Goal: Information Seeking & Learning: Learn about a topic

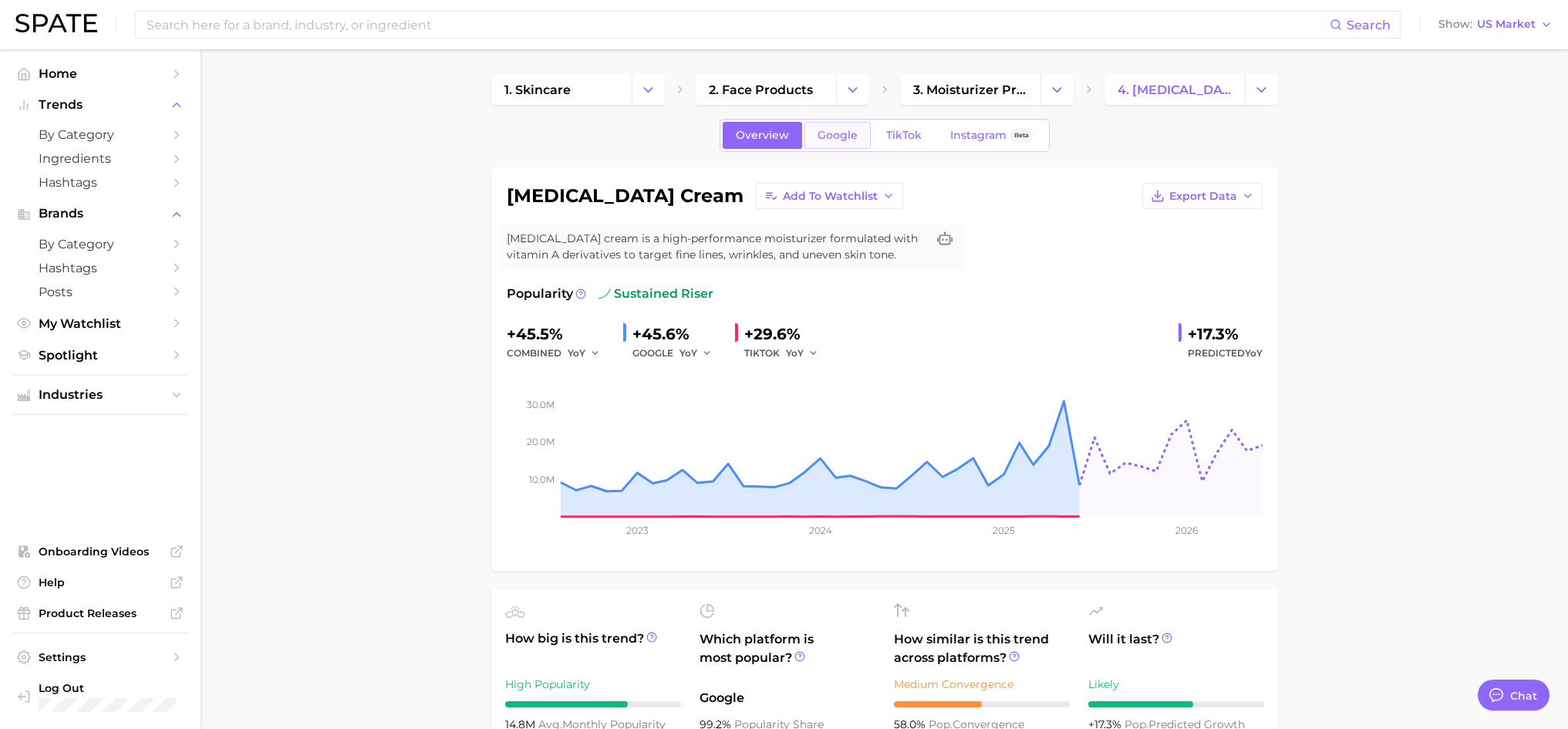
click at [841, 134] on span "Google" at bounding box center [837, 136] width 40 height 14
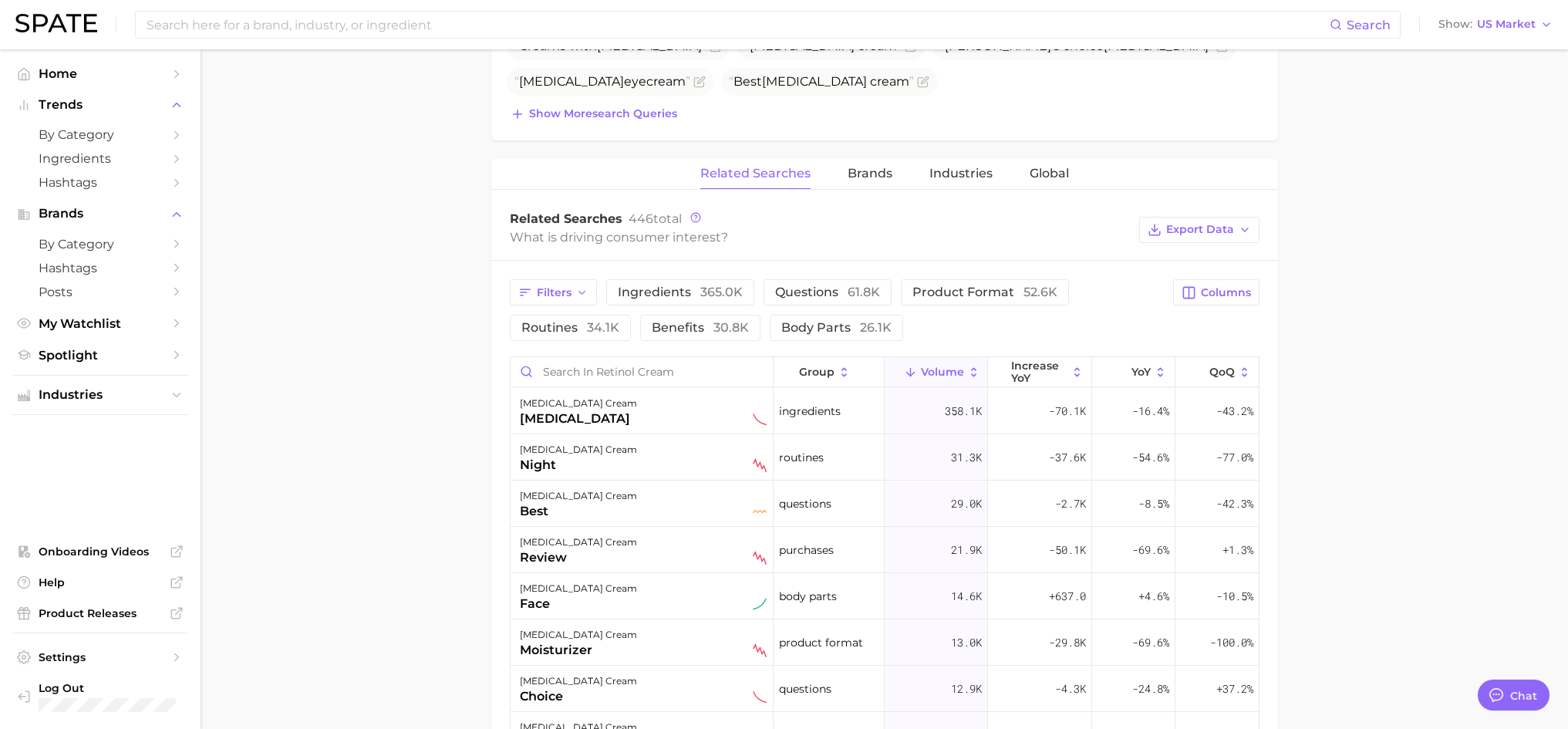
scroll to position [617, 0]
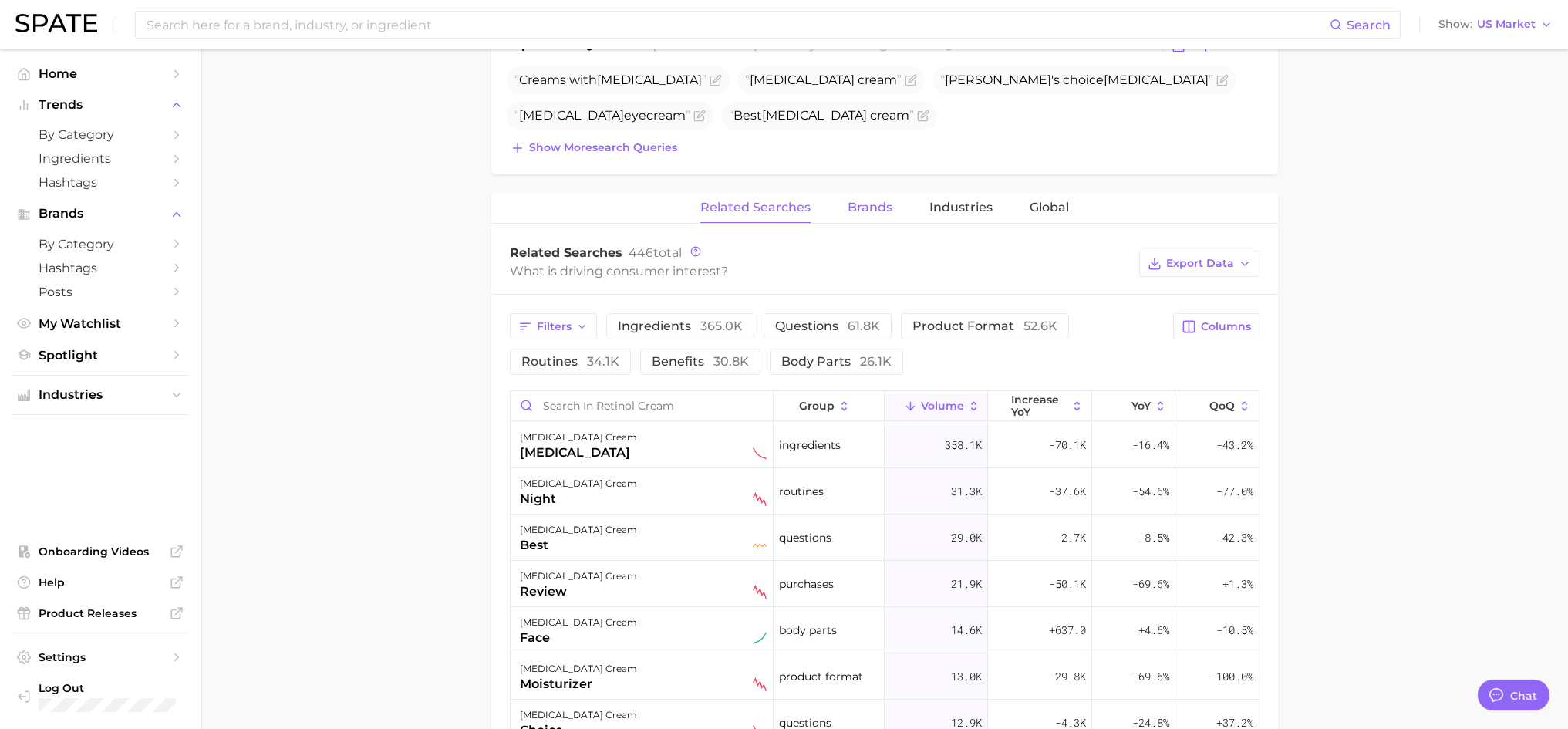
click at [872, 204] on span "Brands" at bounding box center [870, 208] width 45 height 14
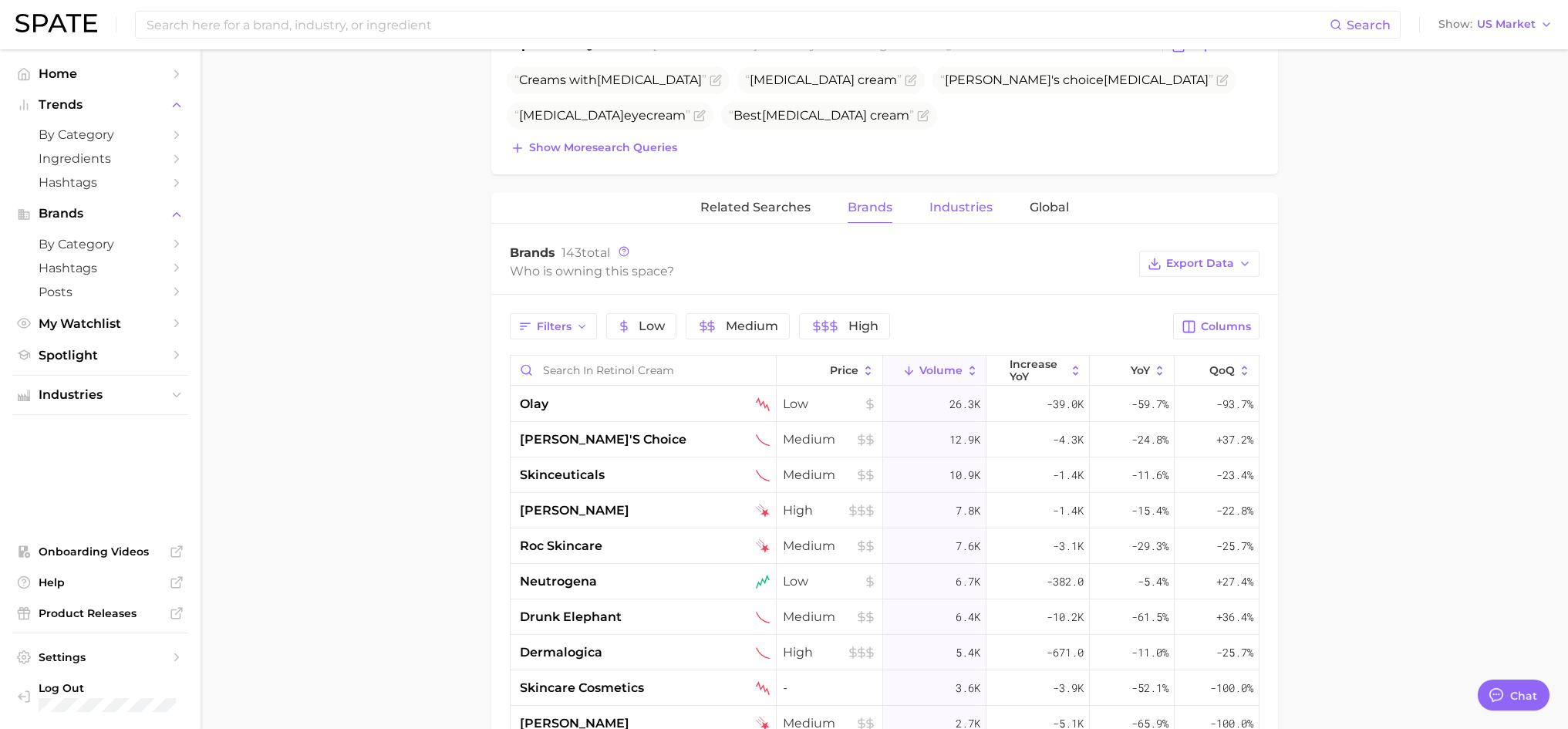
click at [964, 208] on span "Industries" at bounding box center [961, 208] width 63 height 14
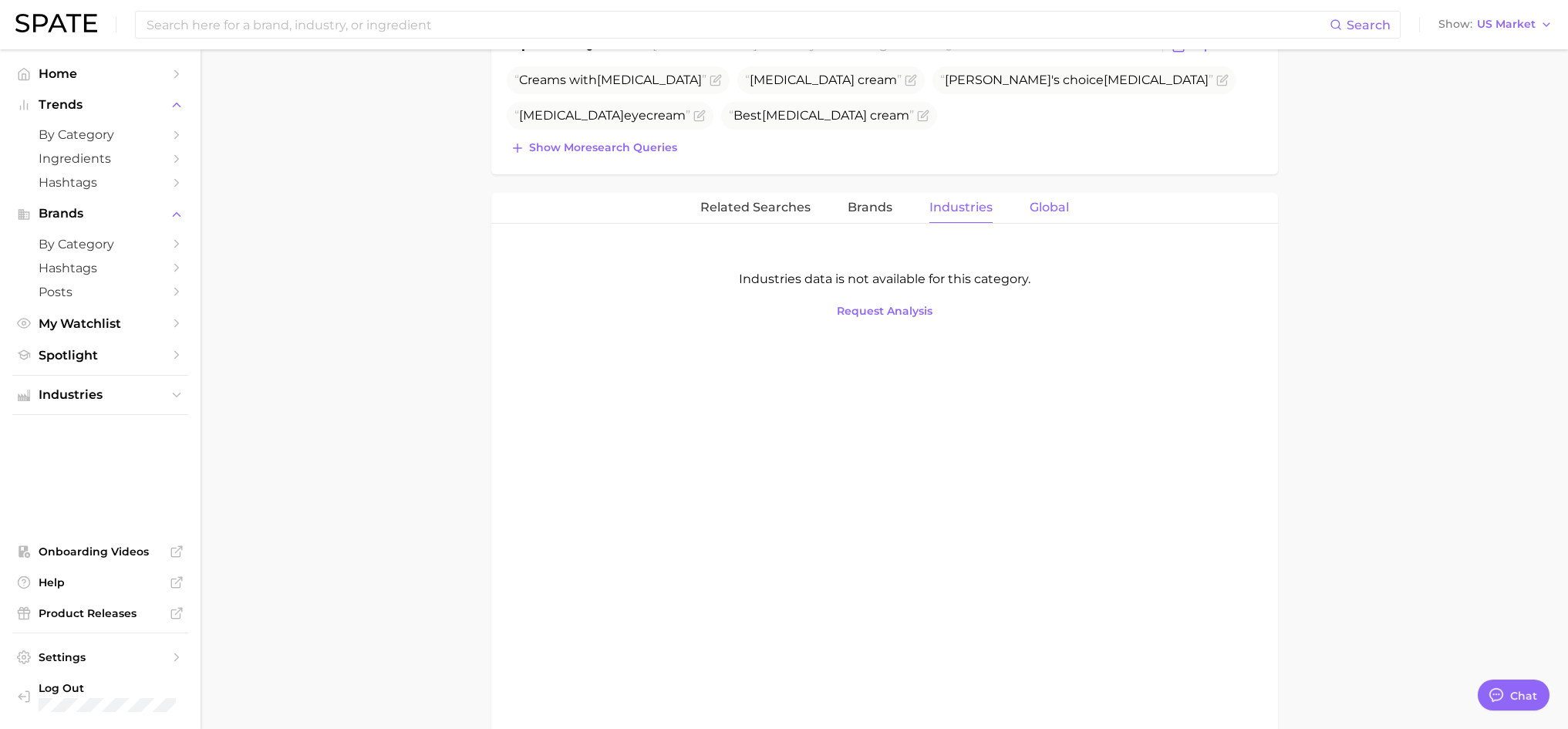
click at [1033, 208] on span "Global" at bounding box center [1049, 208] width 40 height 14
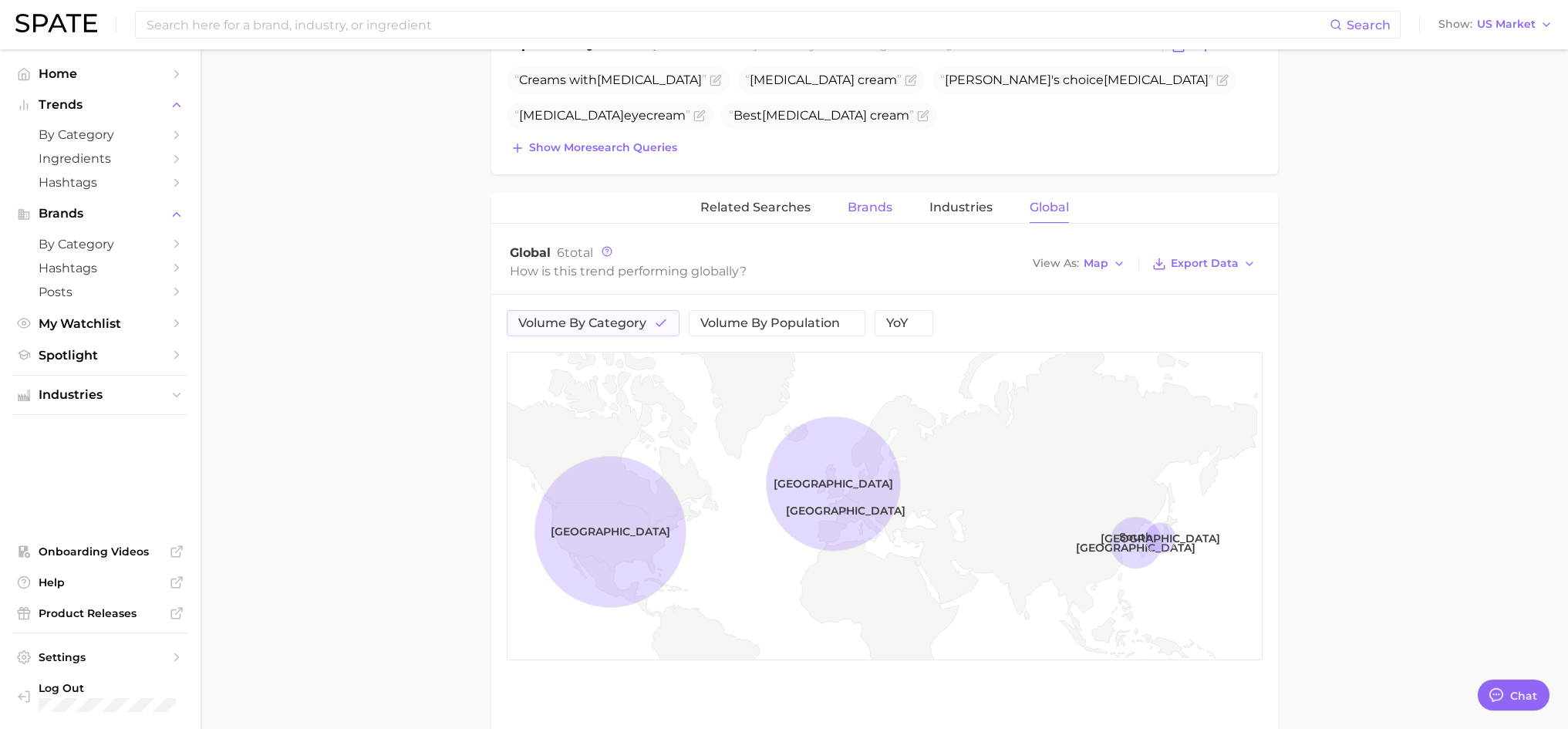
click at [867, 206] on span "Brands" at bounding box center [870, 208] width 45 height 14
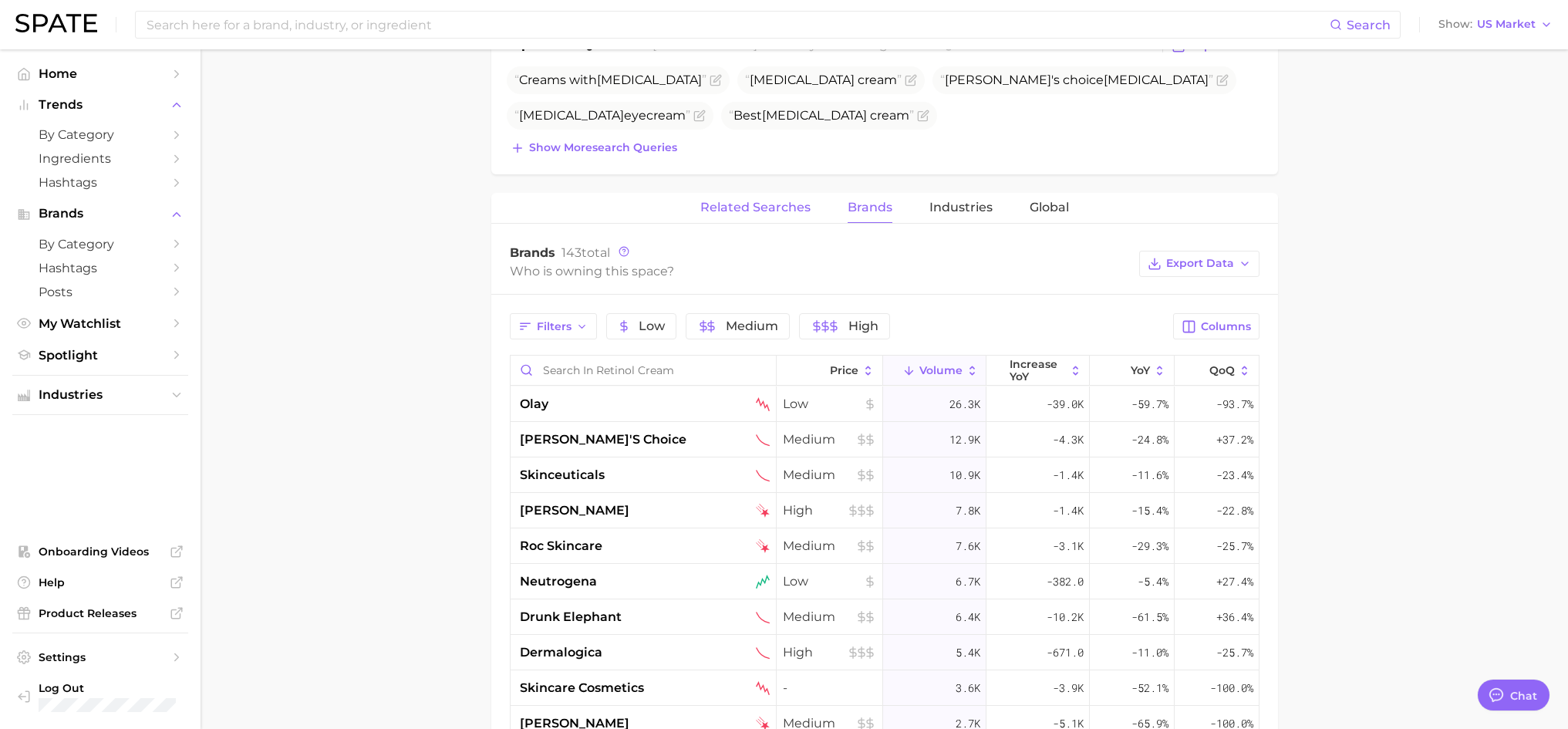
click at [746, 209] on span "Related Searches" at bounding box center [756, 208] width 111 height 14
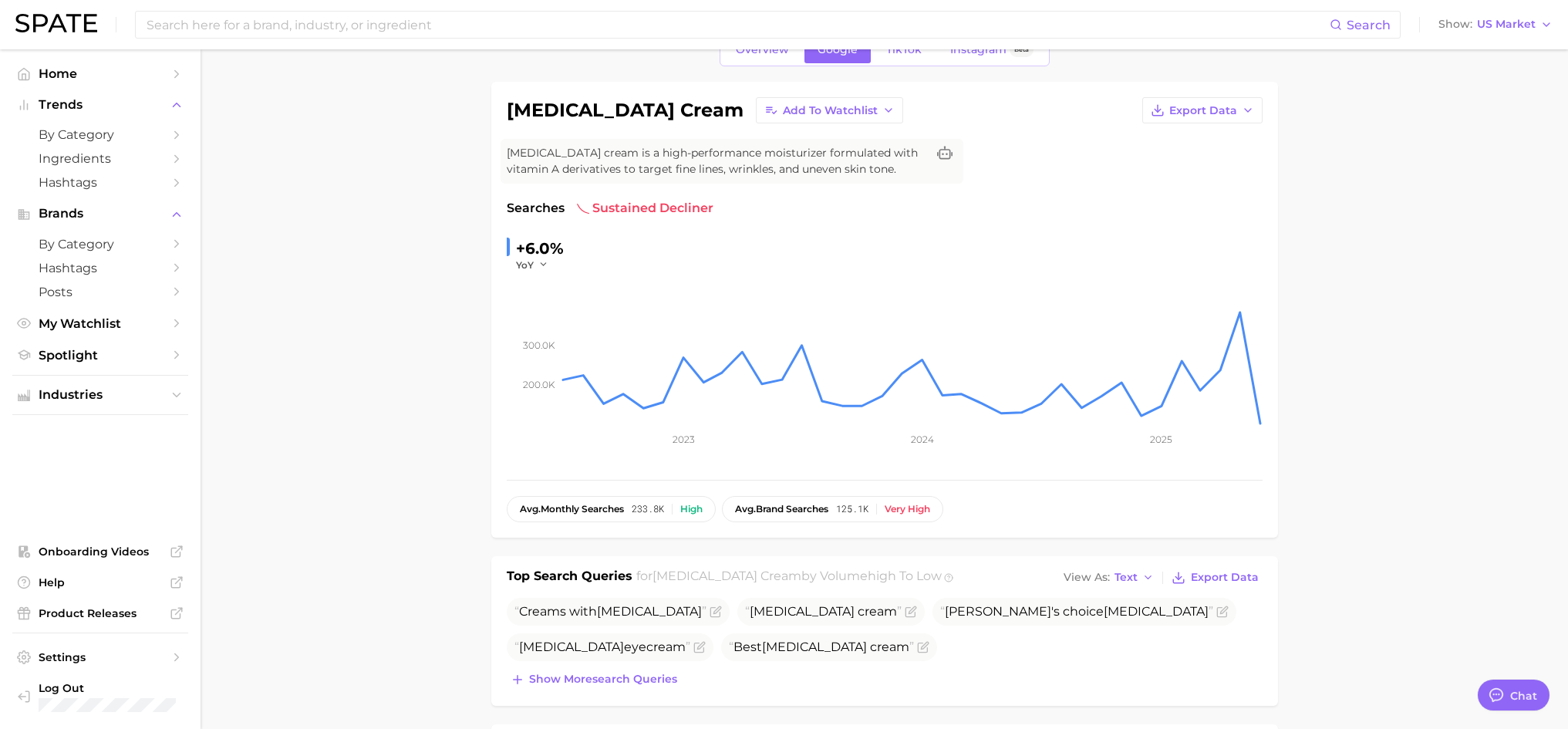
scroll to position [77, 0]
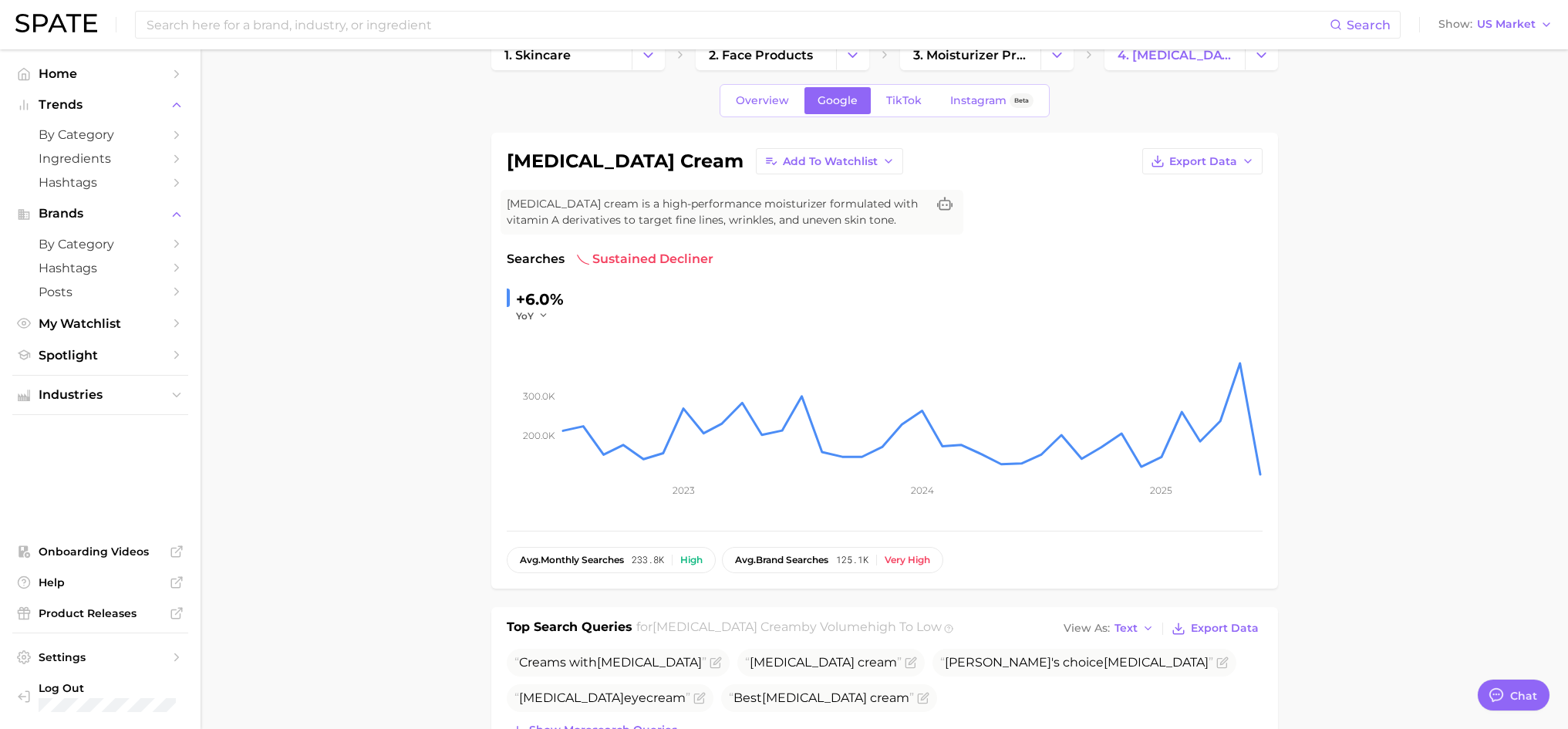
scroll to position [0, 0]
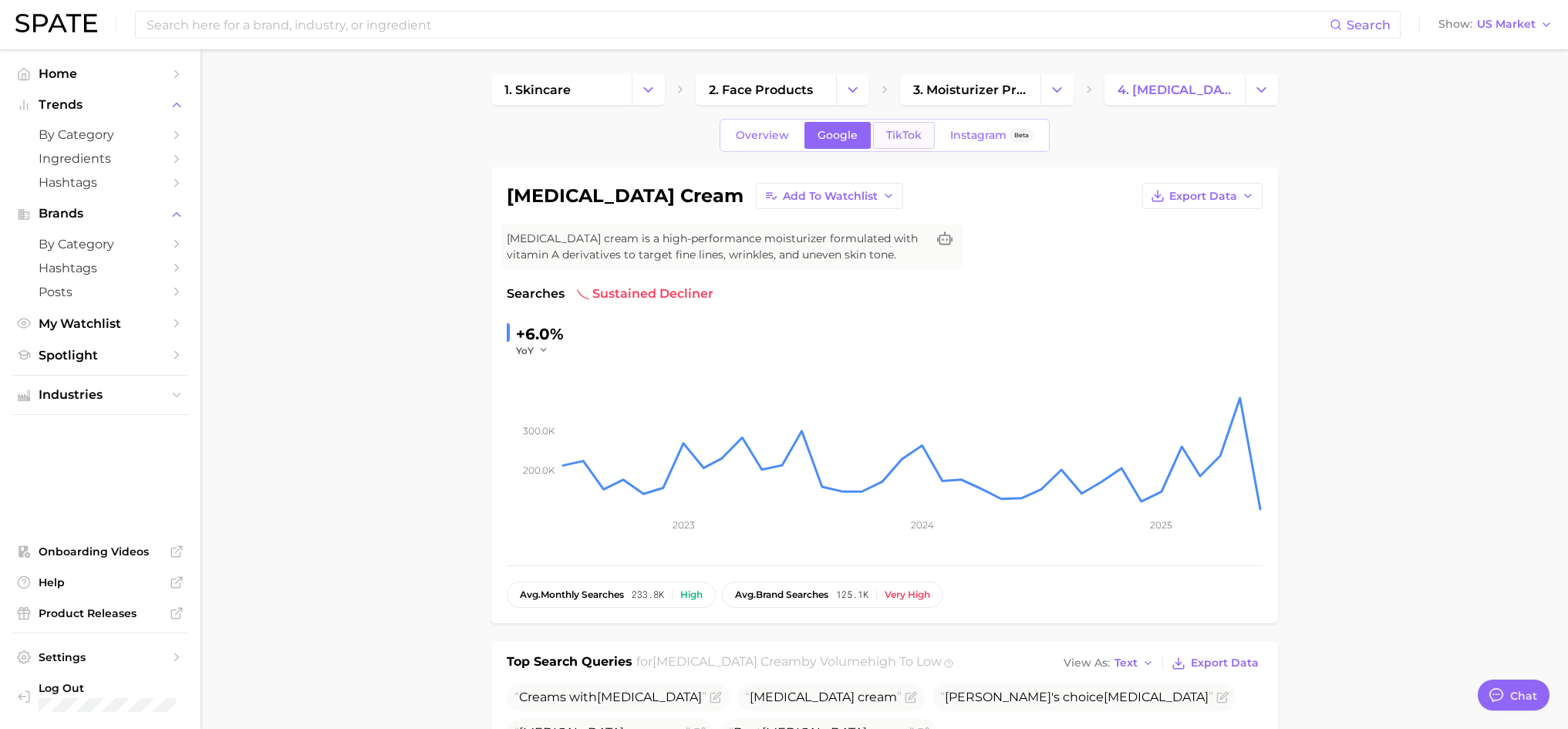
click at [899, 130] on span "TikTok" at bounding box center [903, 136] width 36 height 14
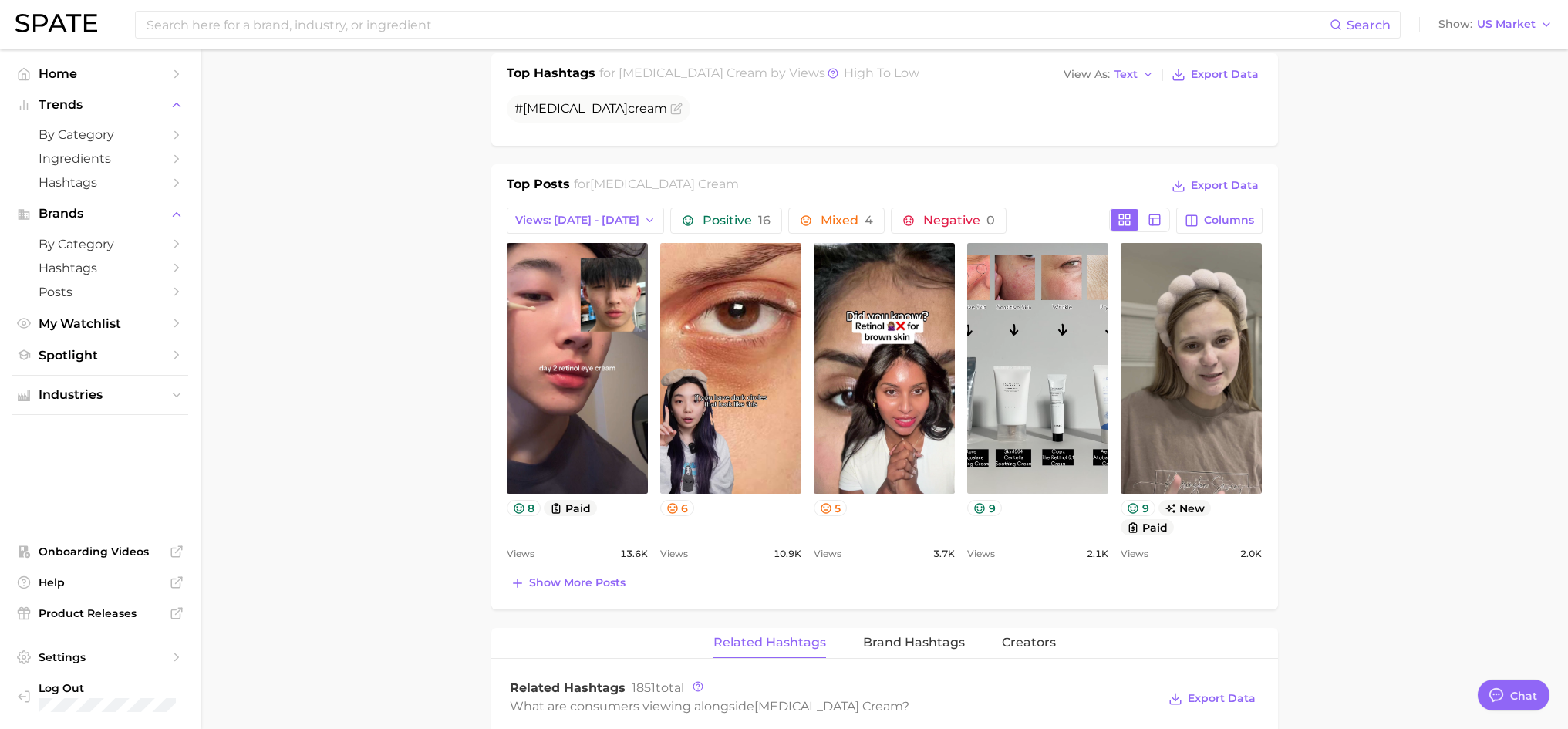
scroll to position [694, 0]
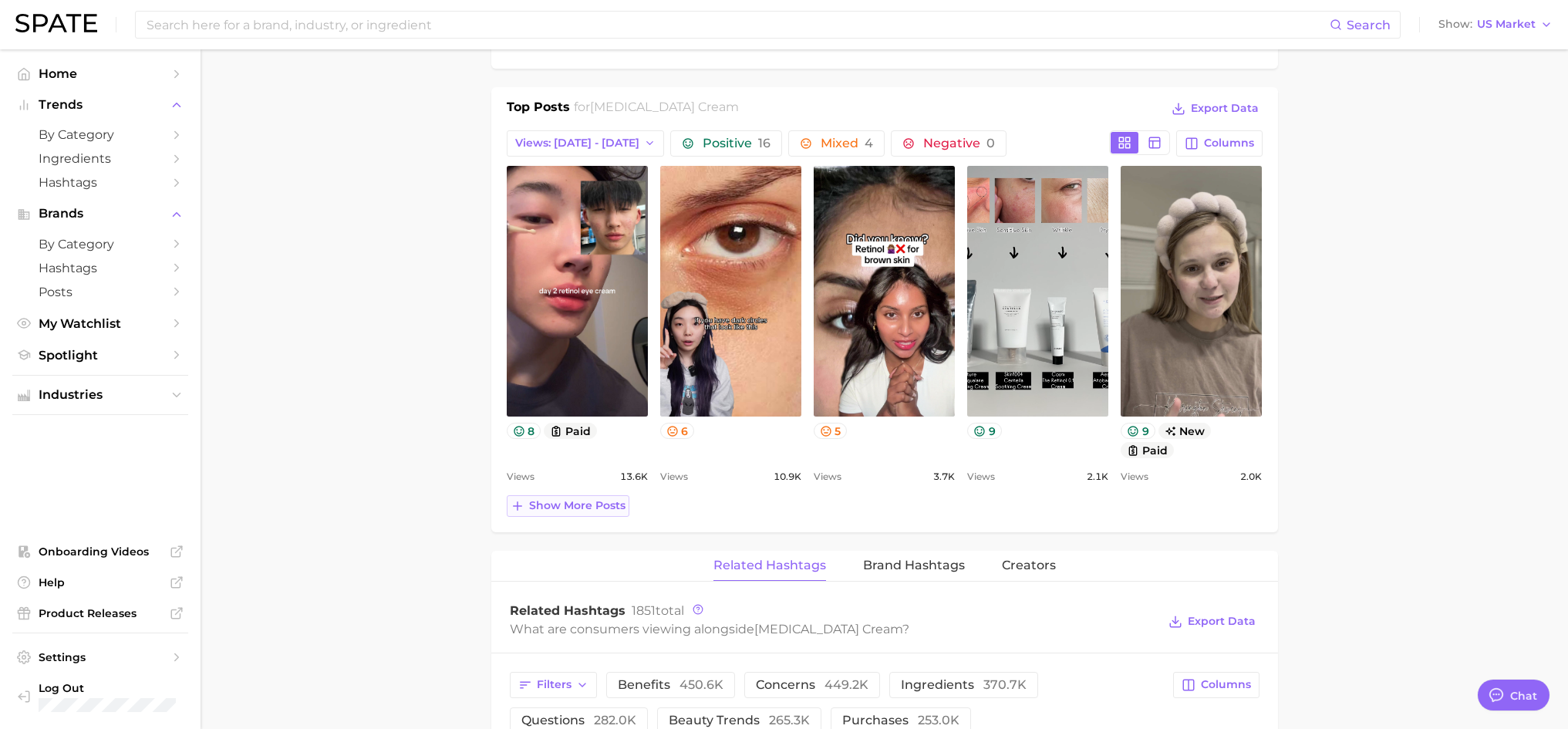
click at [598, 506] on span "Show more posts" at bounding box center [576, 506] width 96 height 14
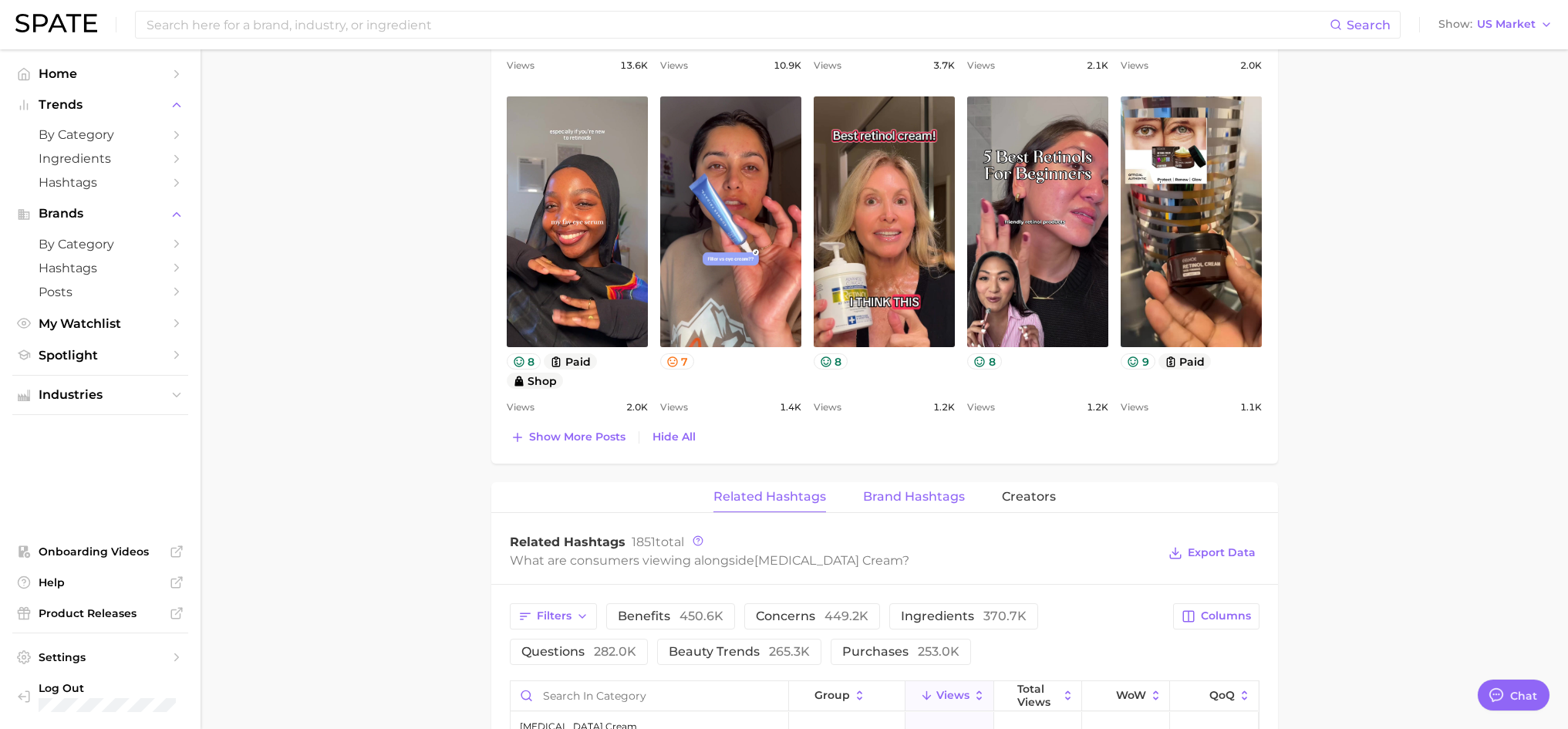
scroll to position [1080, 0]
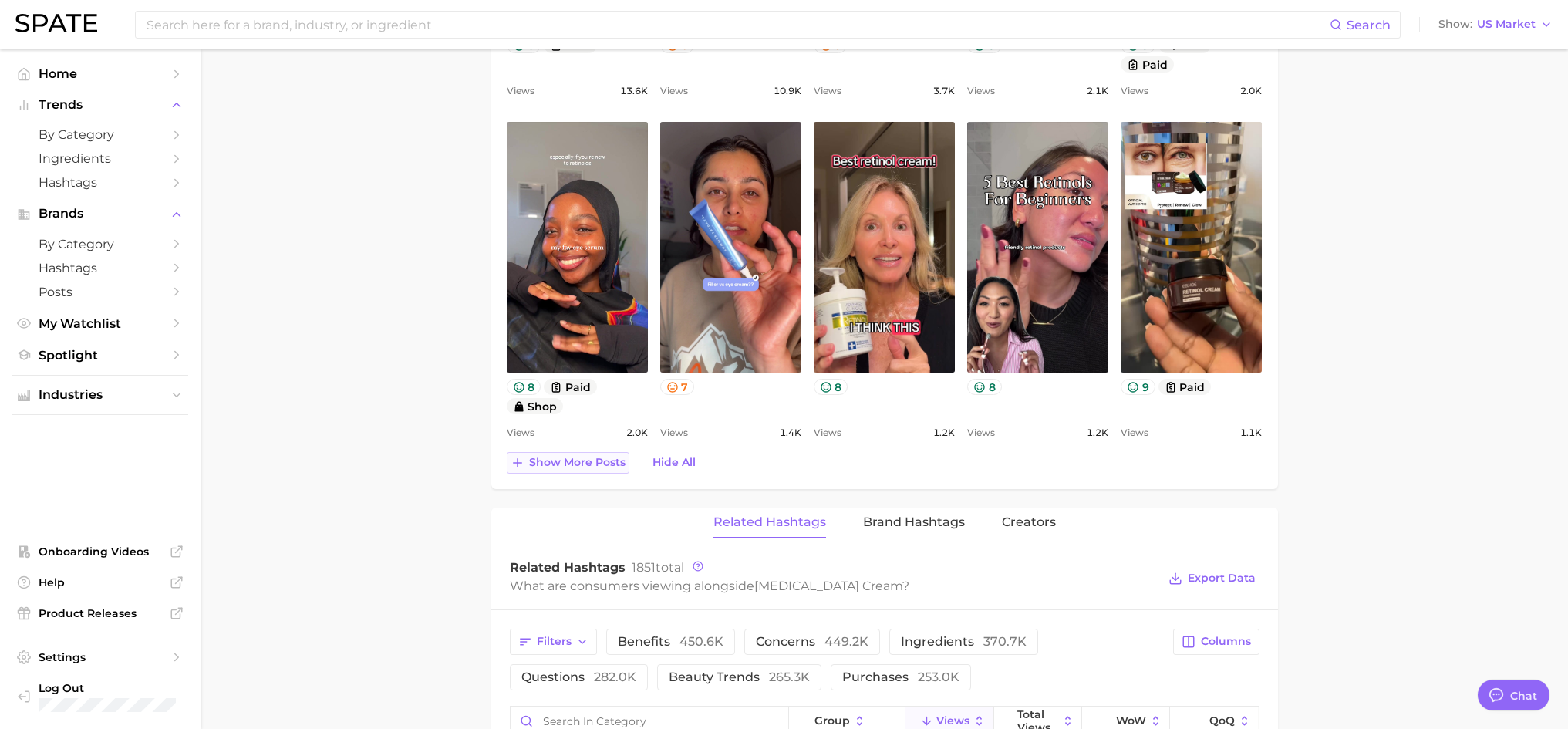
click at [585, 465] on span "Show more posts" at bounding box center [576, 463] width 96 height 14
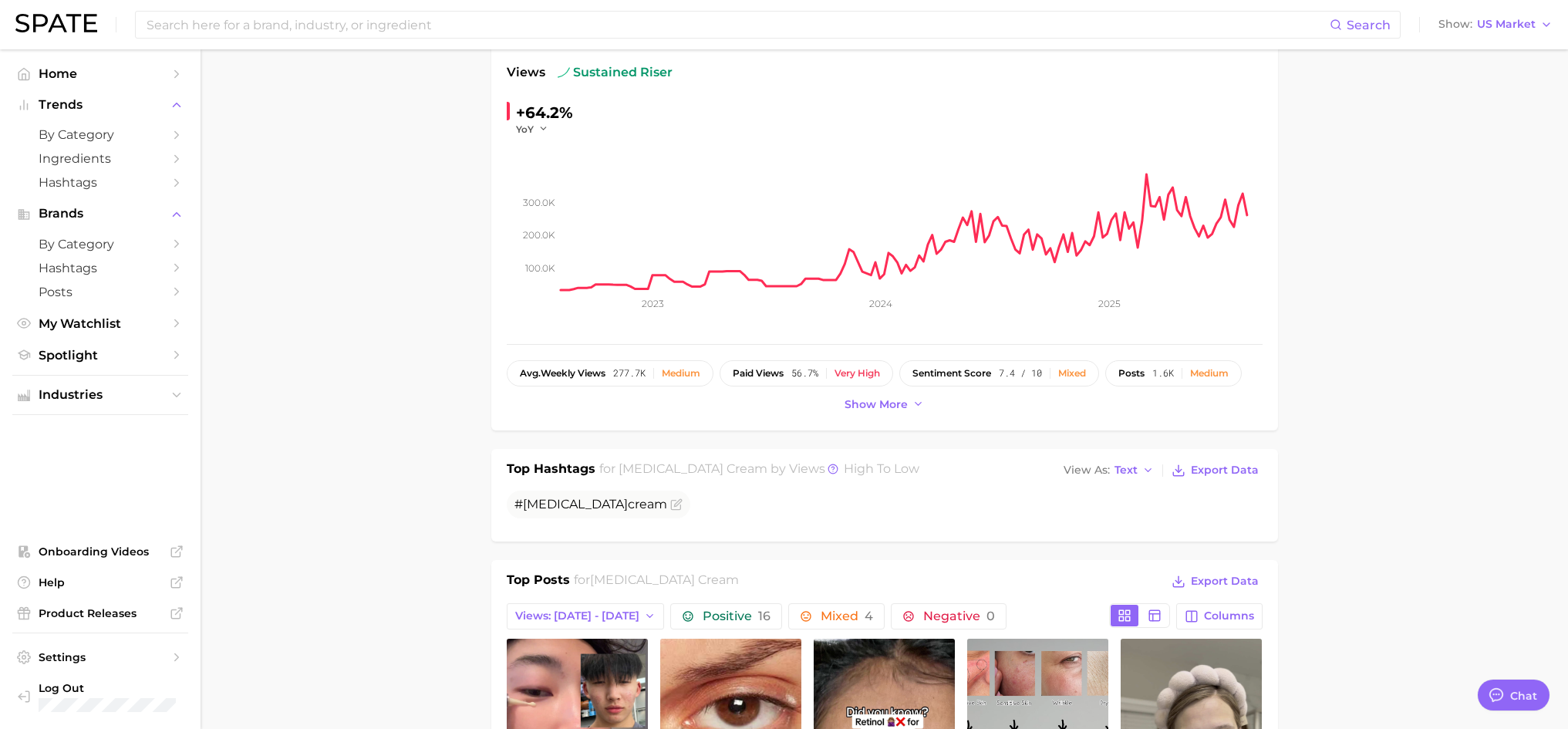
scroll to position [0, 0]
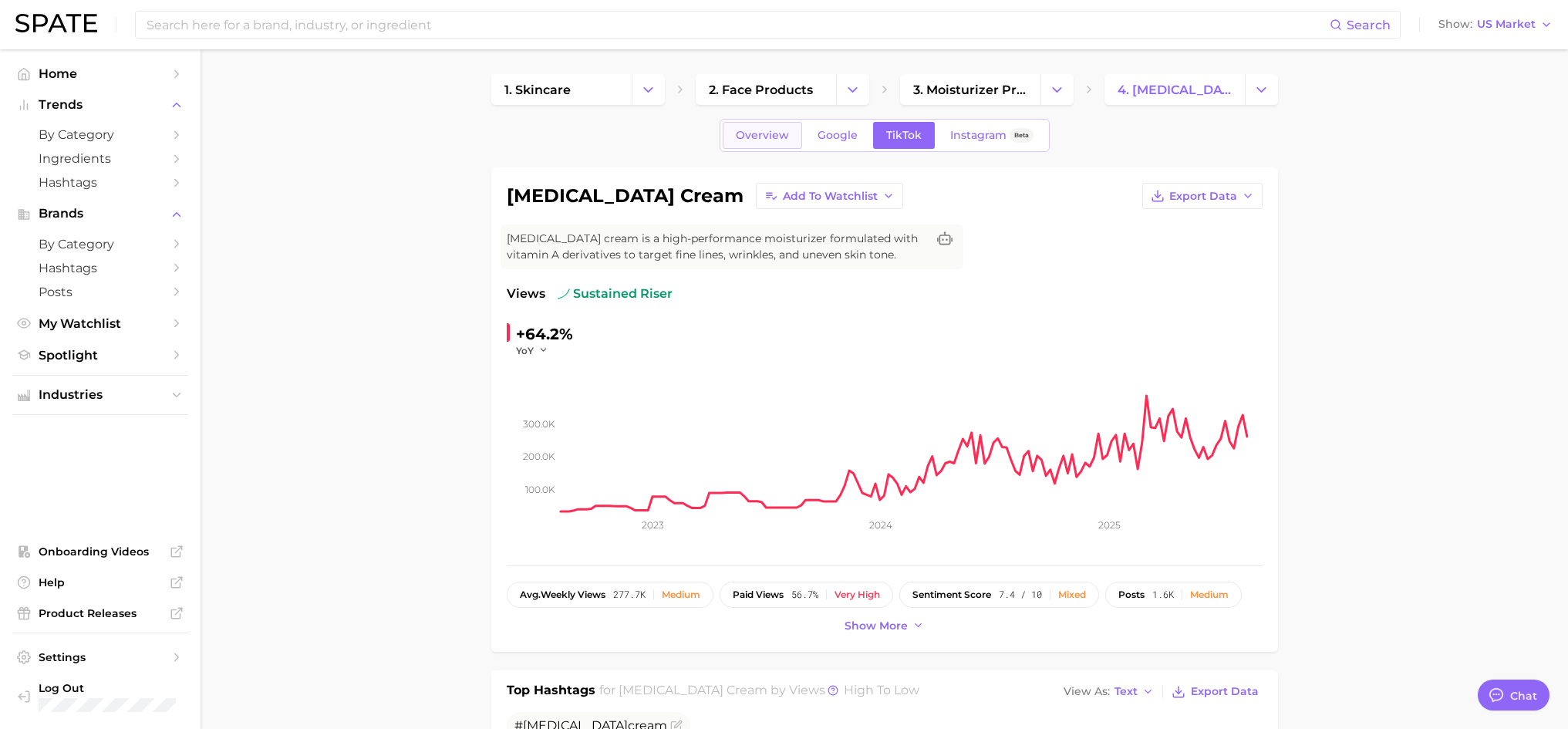
click at [744, 140] on span "Overview" at bounding box center [762, 136] width 53 height 14
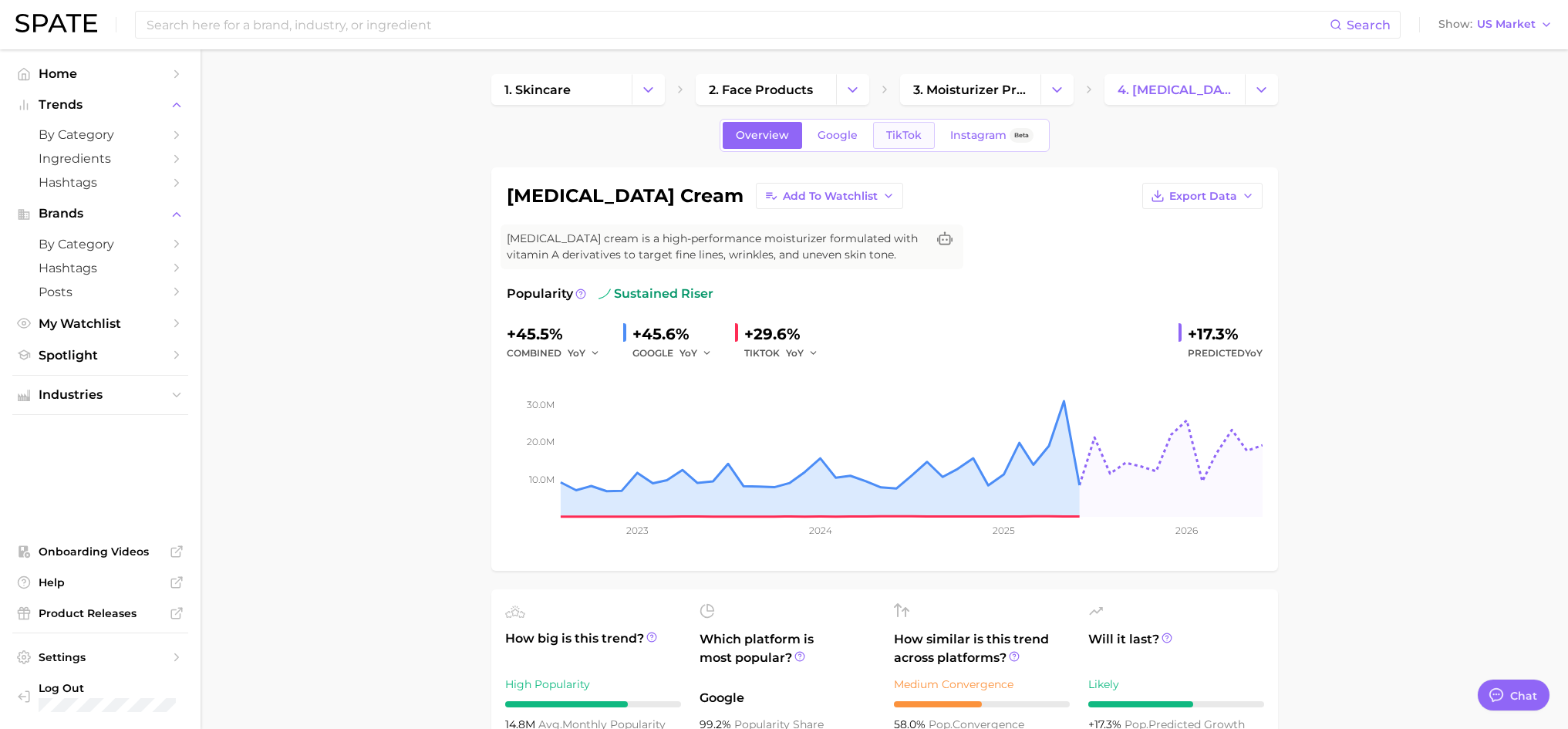
click at [890, 138] on span "TikTok" at bounding box center [903, 136] width 36 height 14
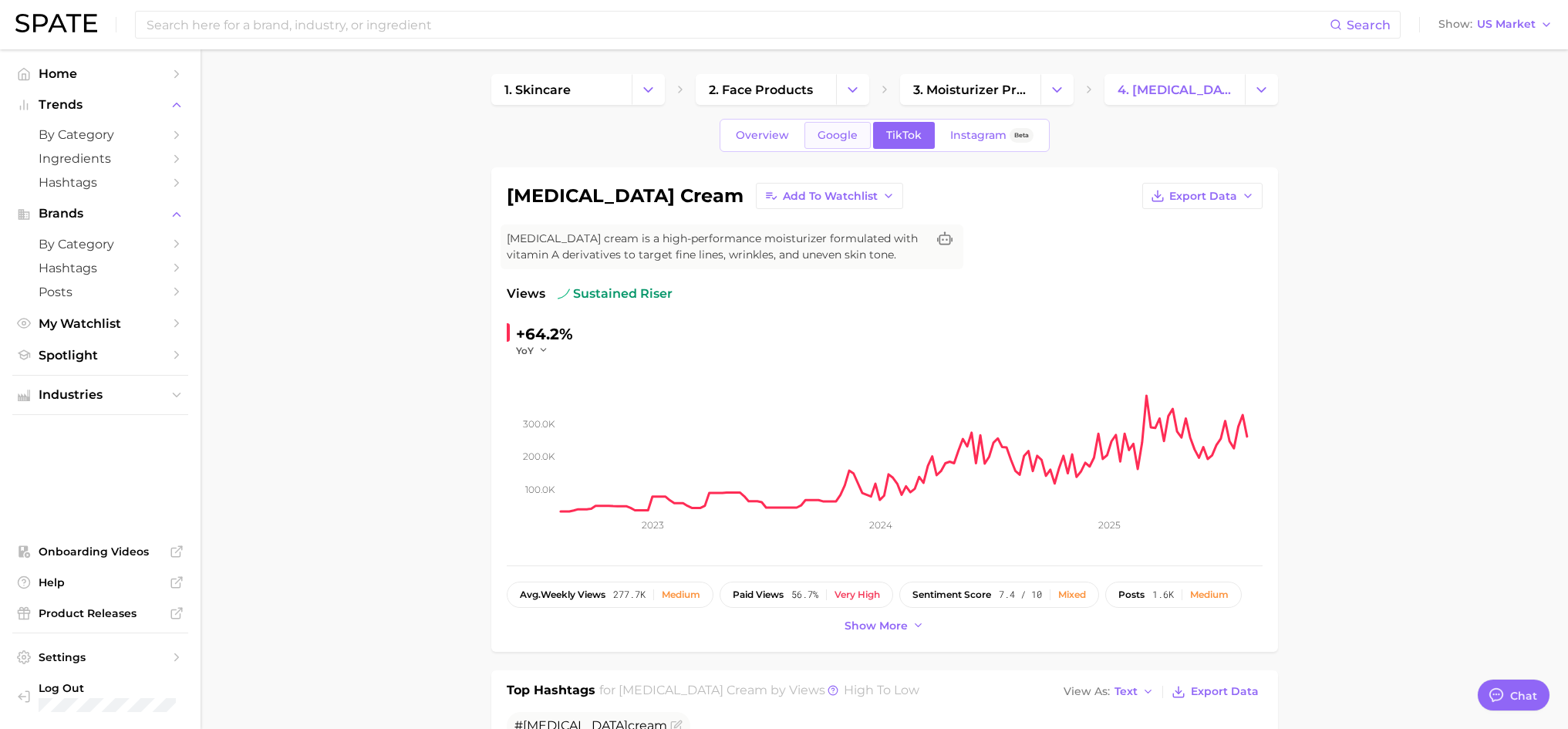
click at [833, 142] on link "Google" at bounding box center [837, 136] width 66 height 27
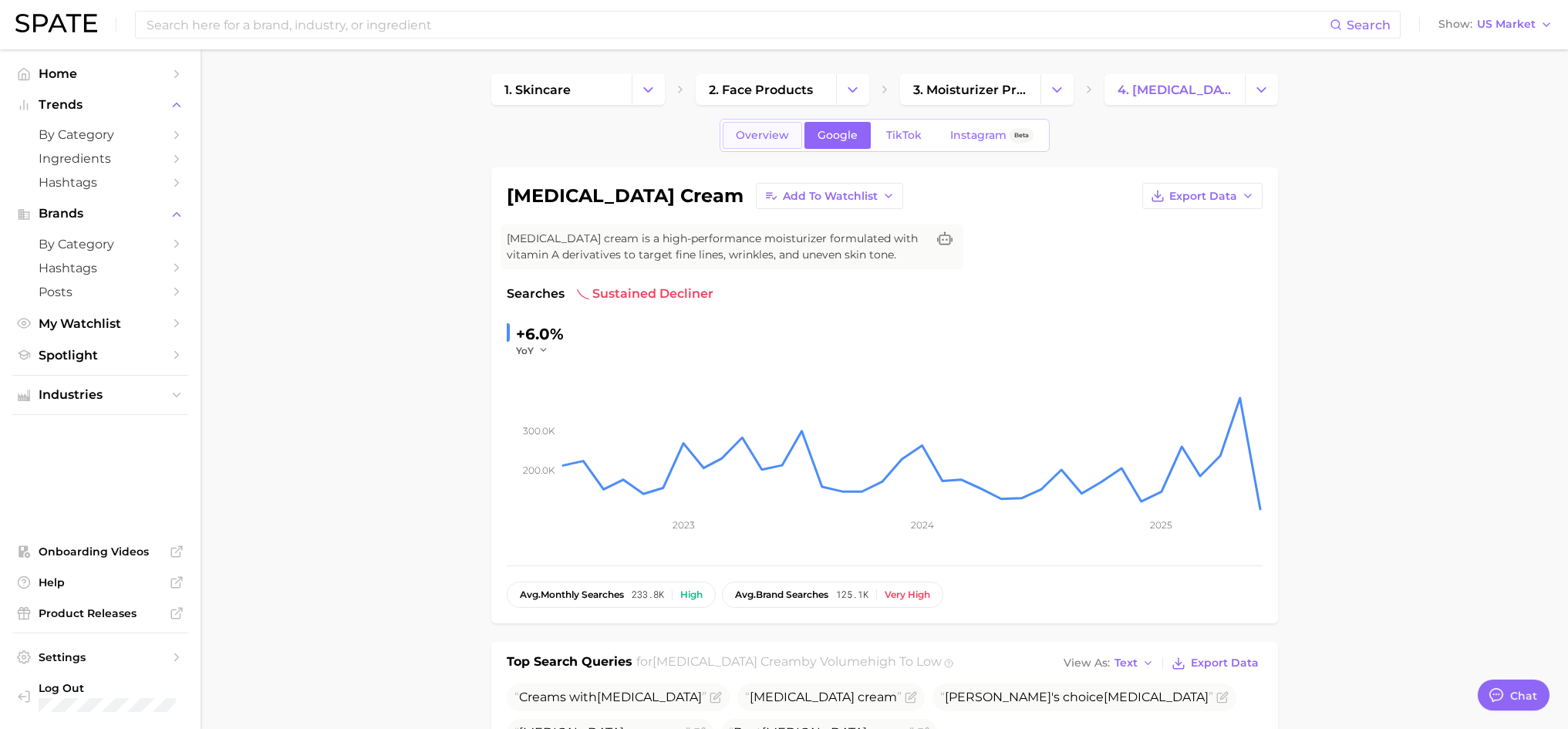
click at [728, 136] on link "Overview" at bounding box center [763, 136] width 80 height 27
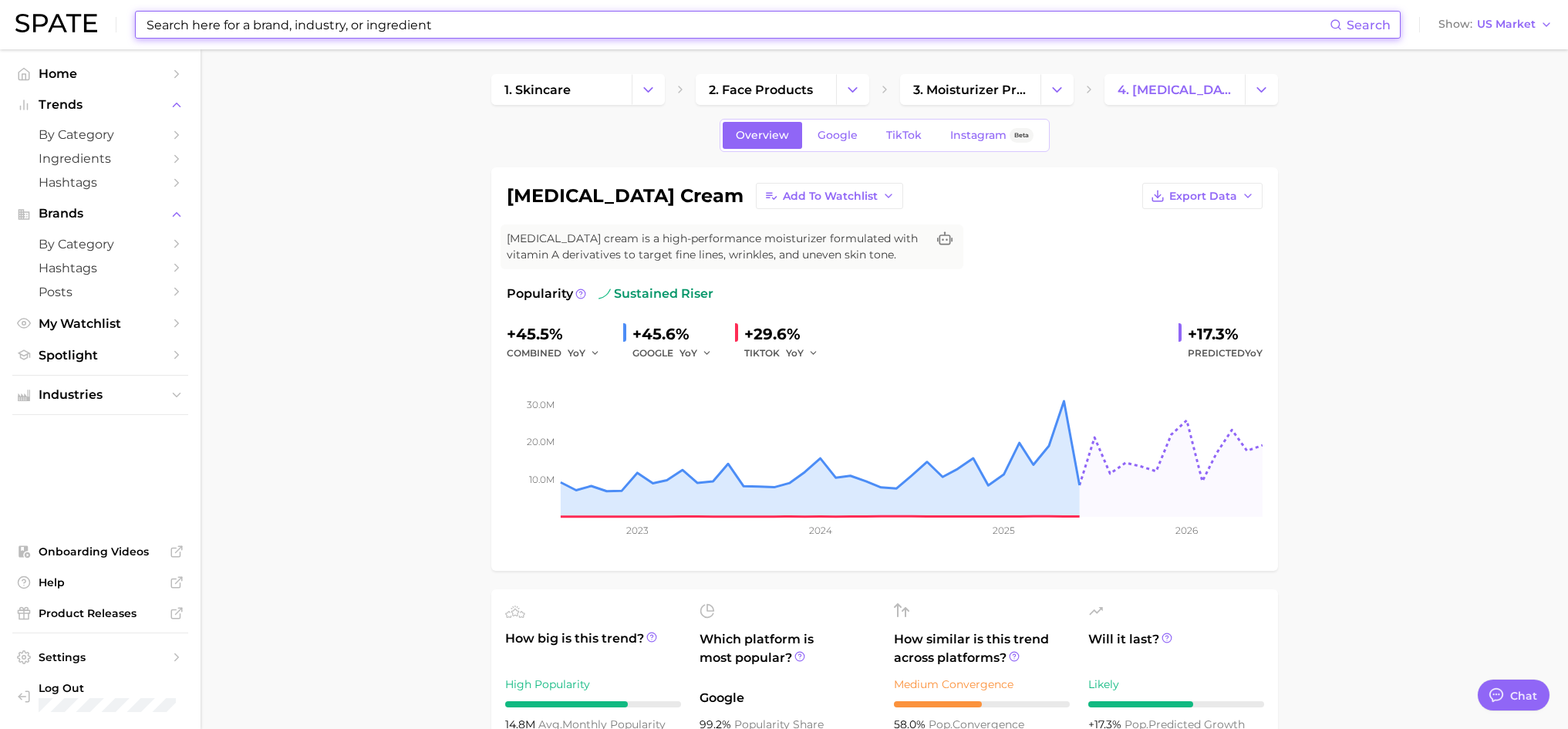
click at [246, 29] on input at bounding box center [736, 24] width 1185 height 26
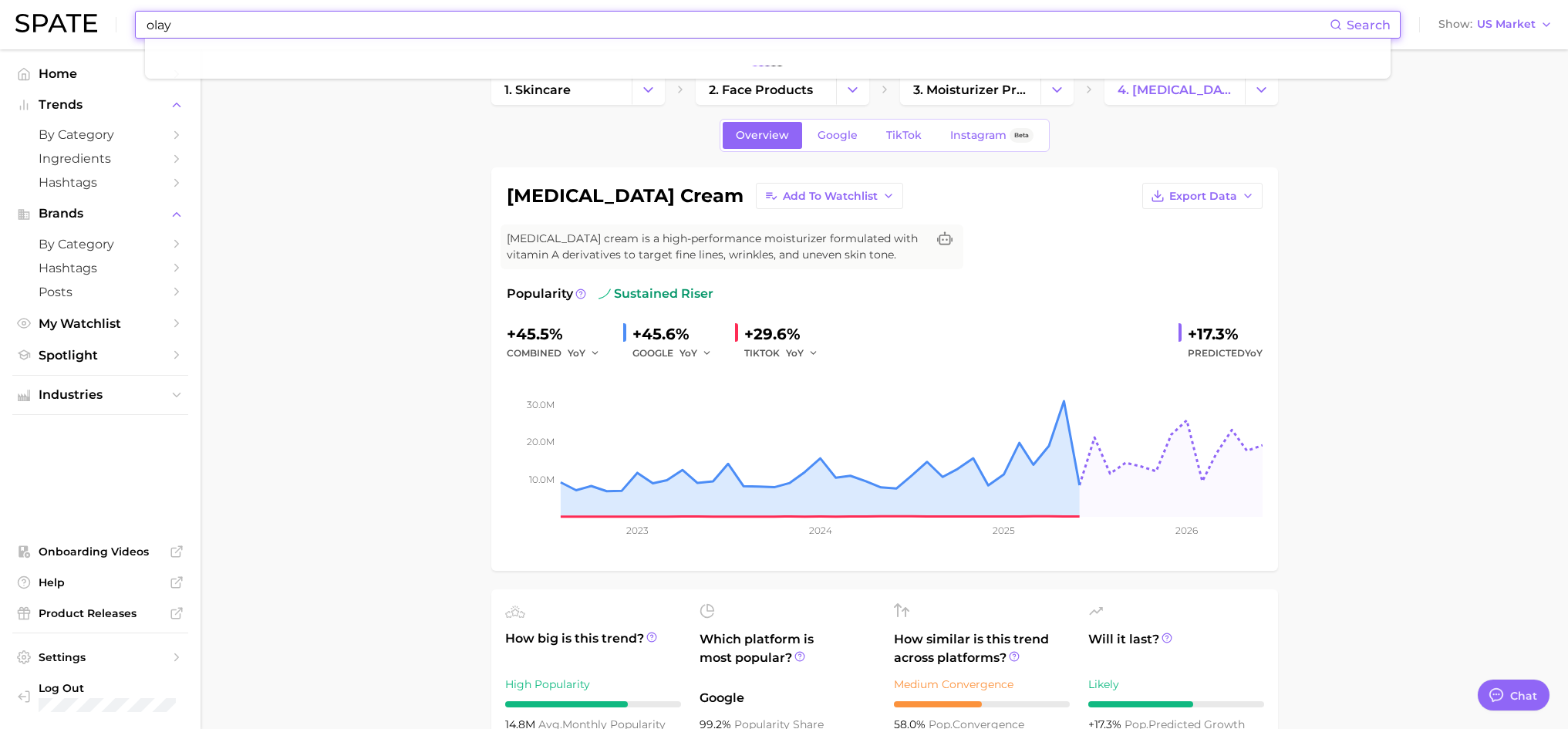
type input "olay"
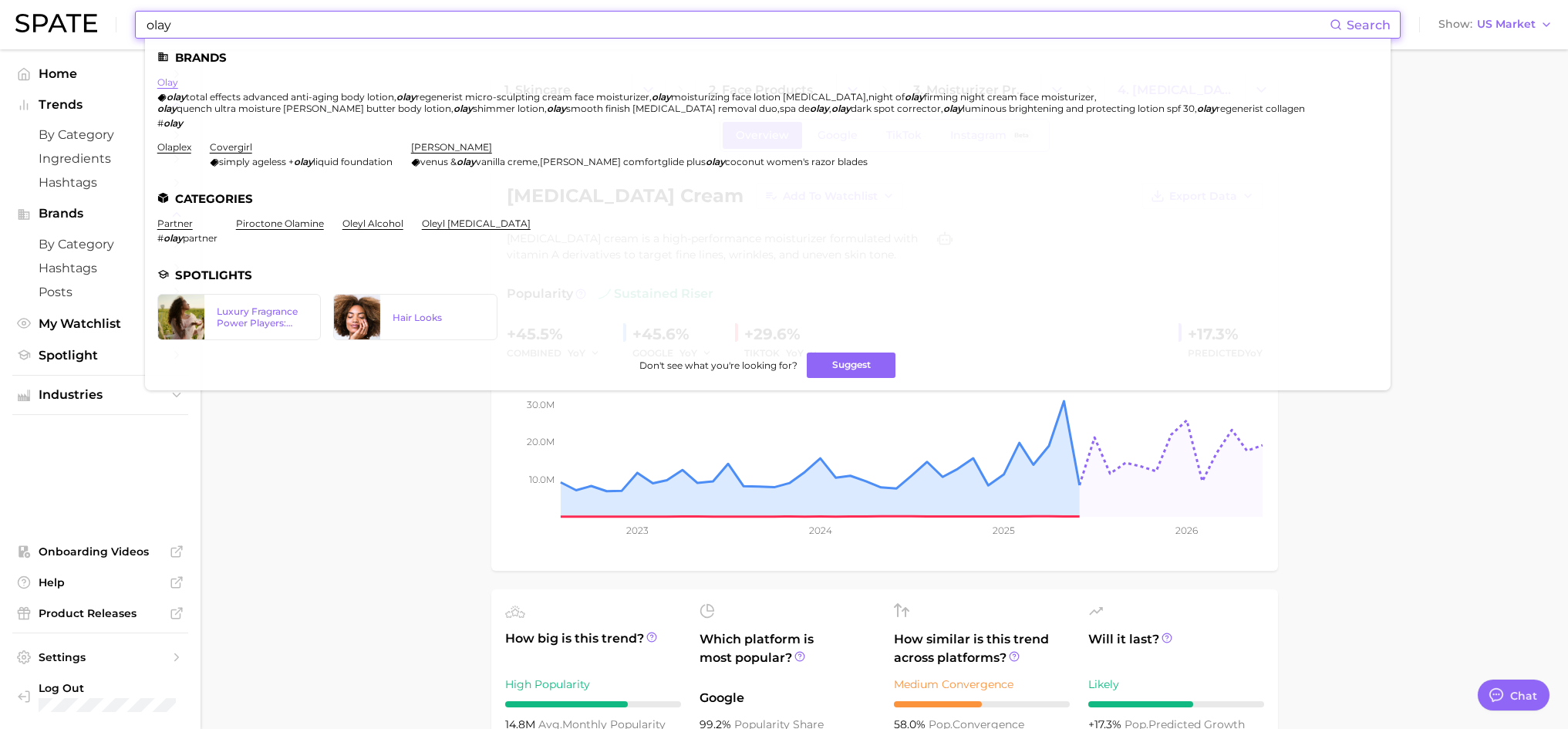
click at [169, 82] on link "olay" at bounding box center [167, 83] width 20 height 12
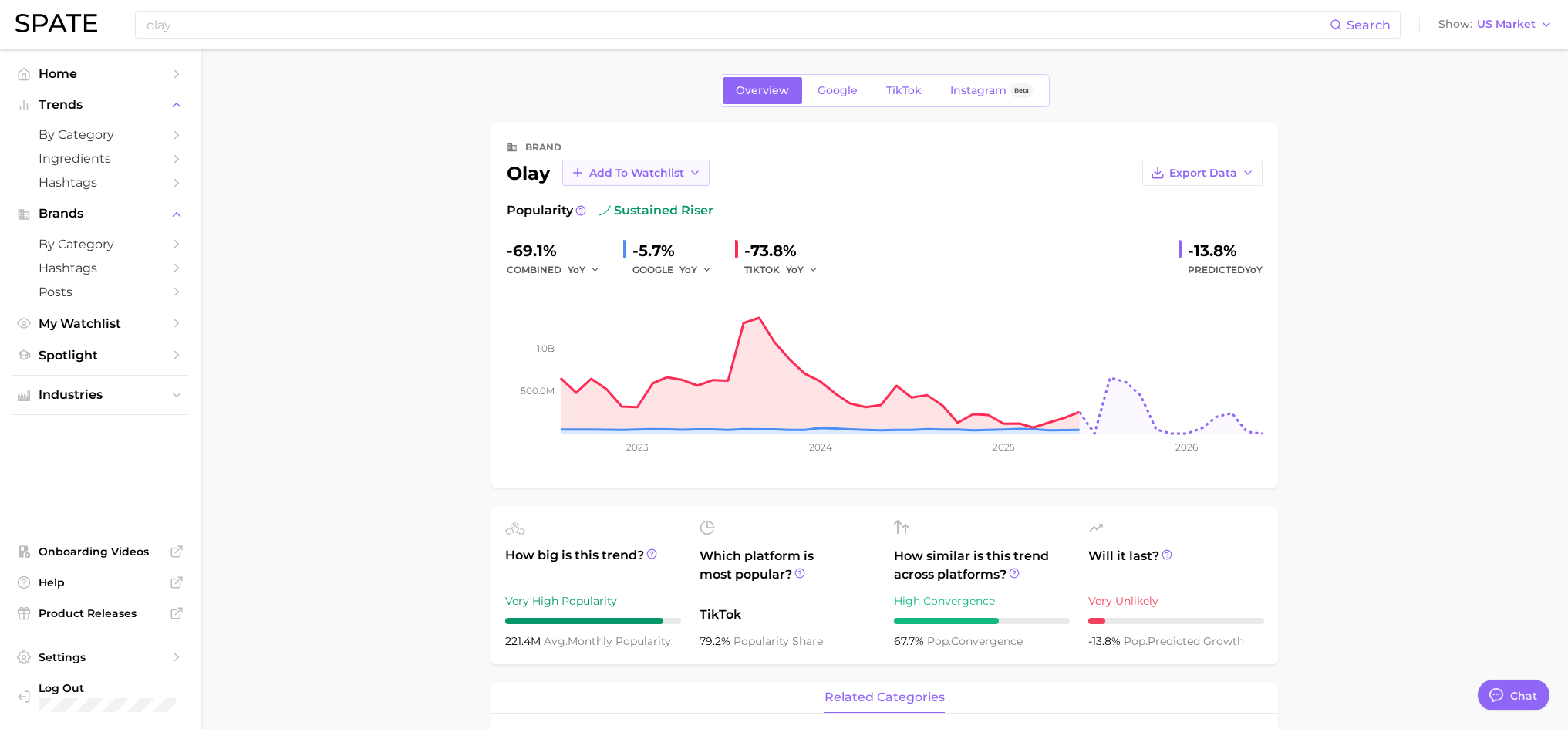
click at [599, 175] on span "Add to Watchlist" at bounding box center [637, 174] width 95 height 14
click at [620, 202] on span "New Watchlist" at bounding box center [630, 202] width 82 height 14
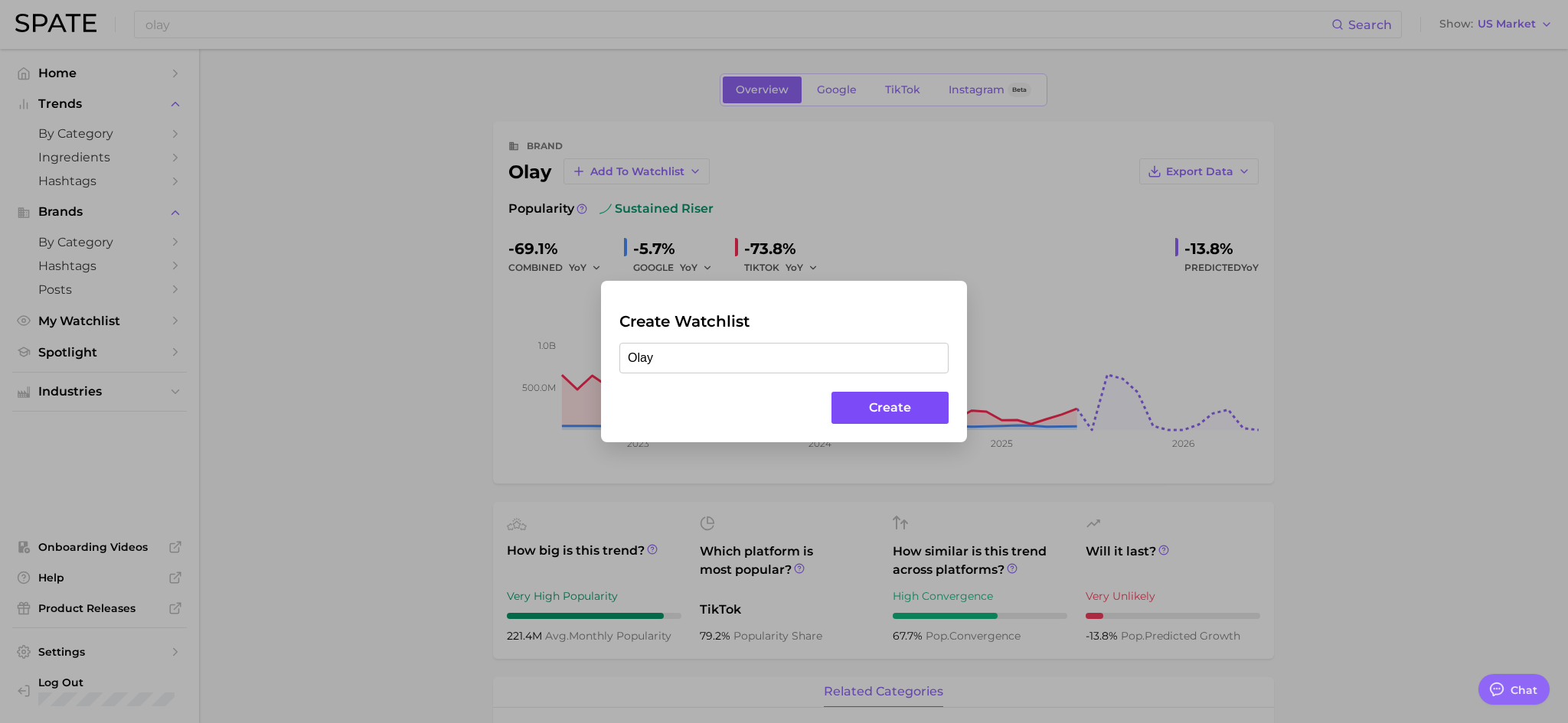
type input "Olay"
click at [905, 405] on button "Create" at bounding box center [890, 408] width 118 height 33
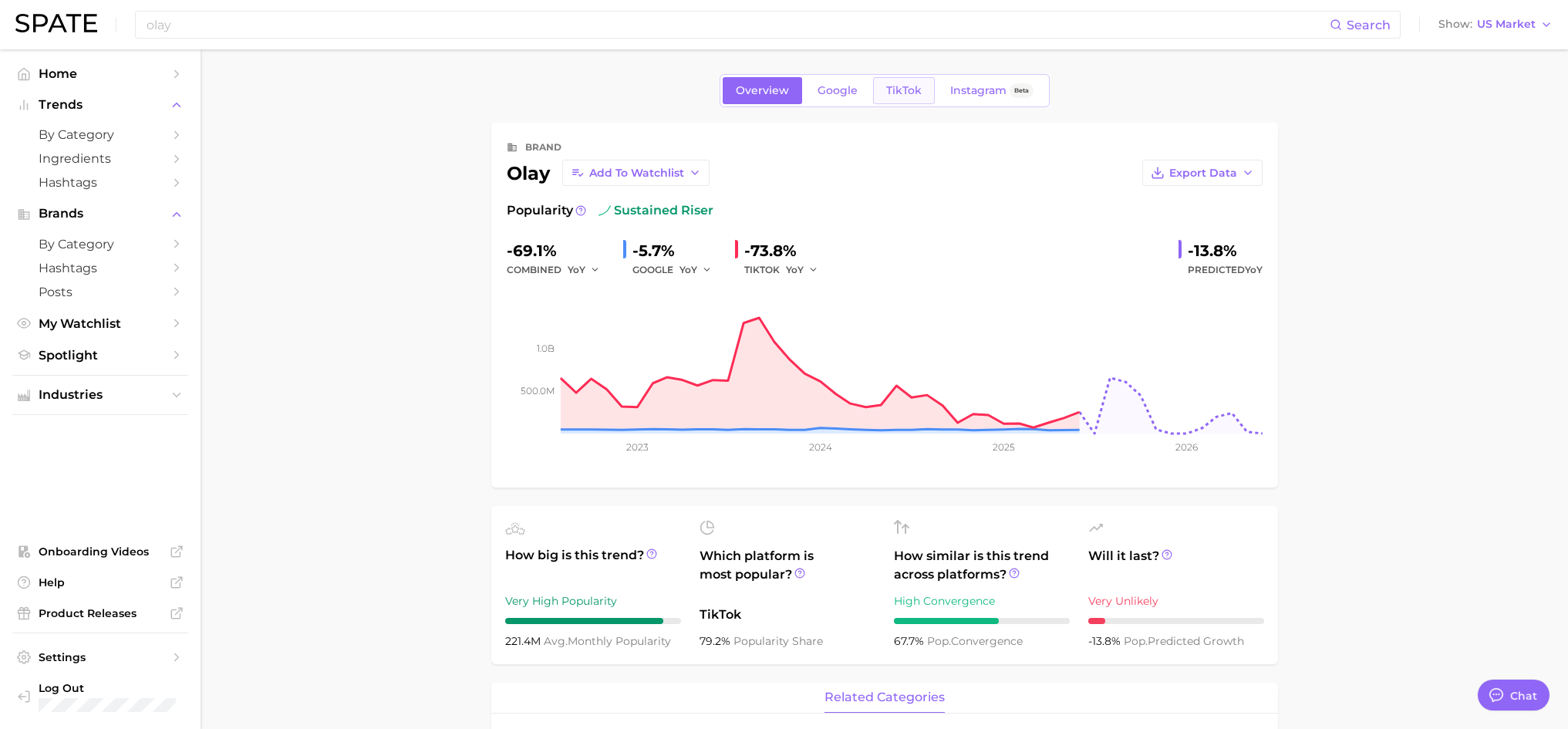
click at [891, 85] on span "TikTok" at bounding box center [903, 91] width 36 height 14
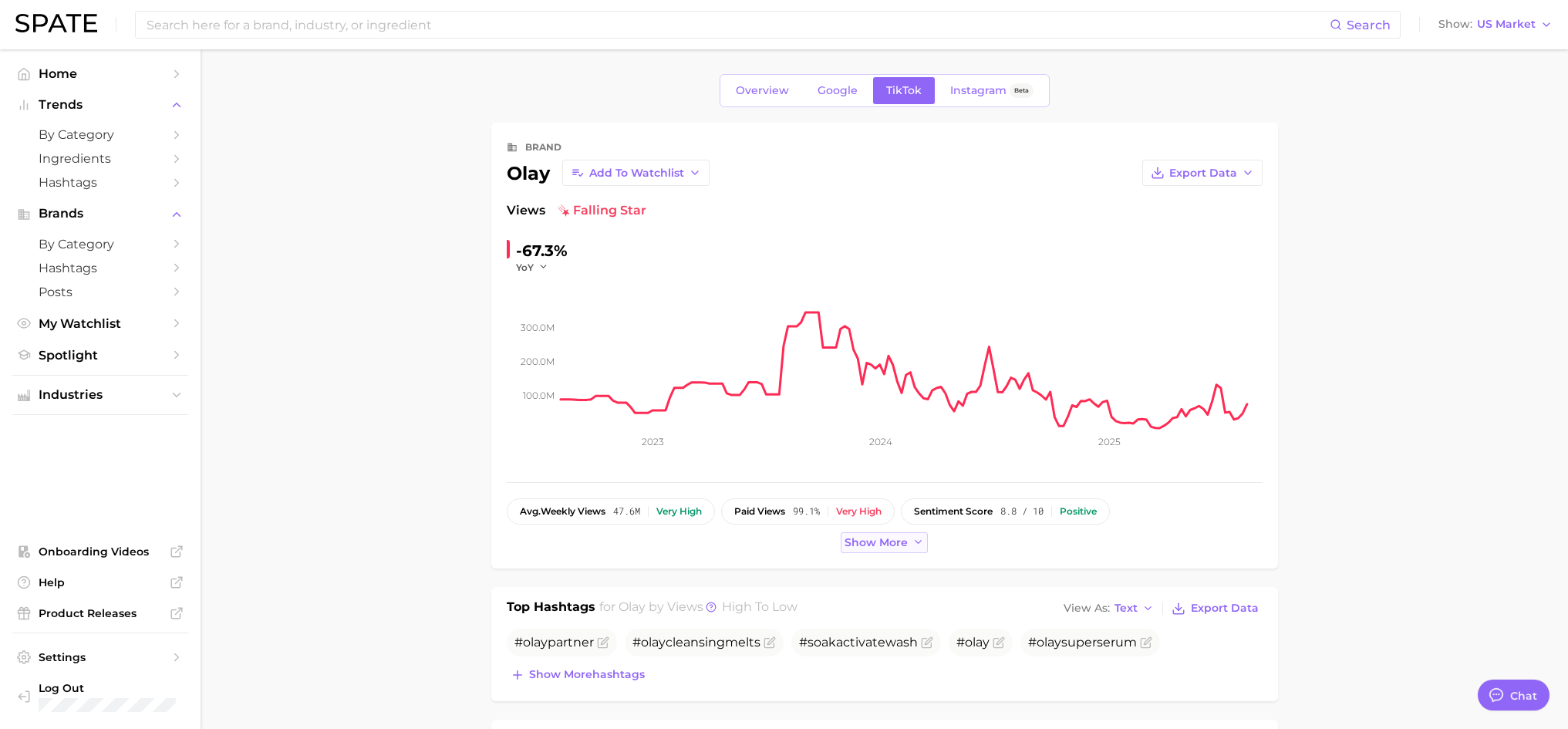
click at [852, 545] on span "Show more" at bounding box center [876, 544] width 63 height 14
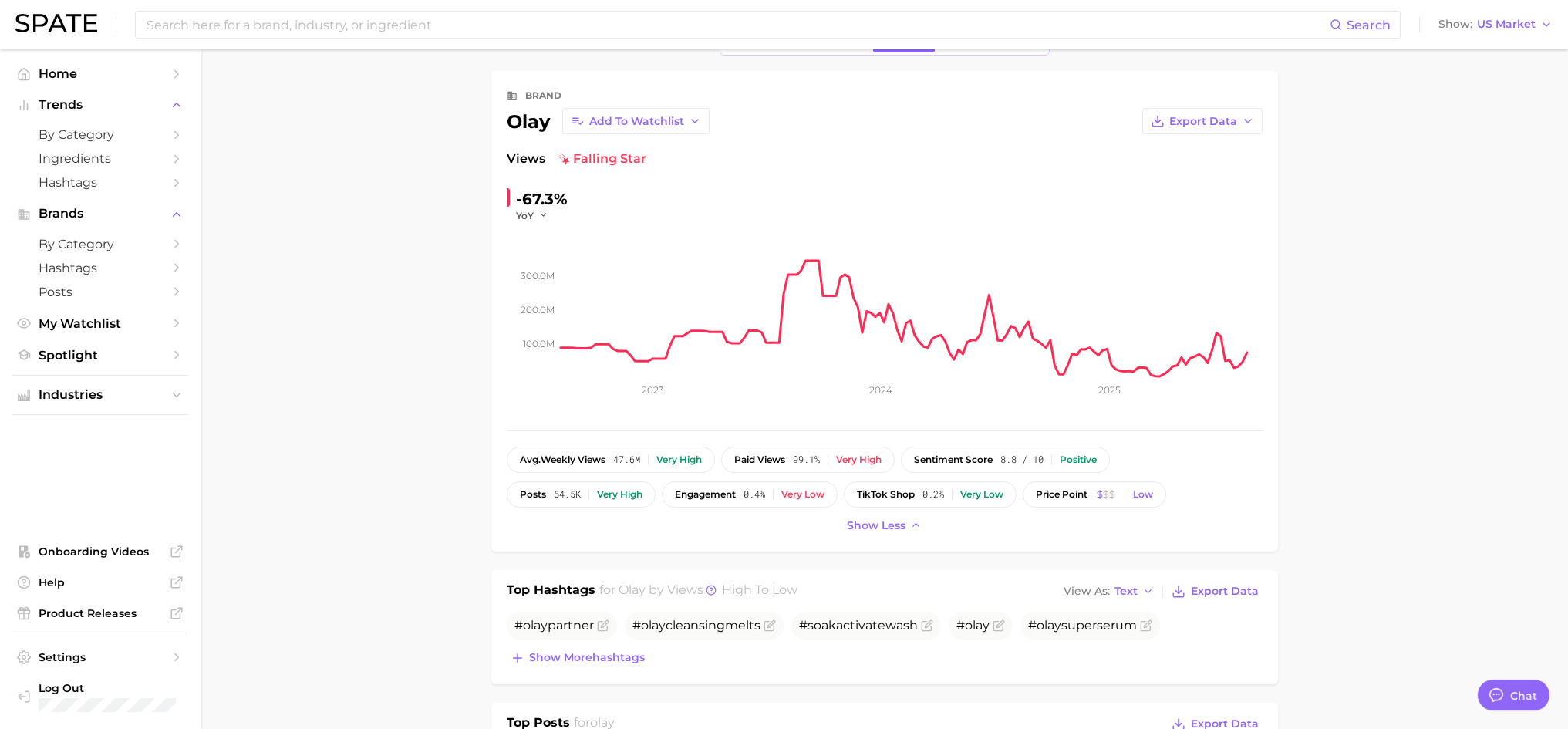
scroll to position [77, 0]
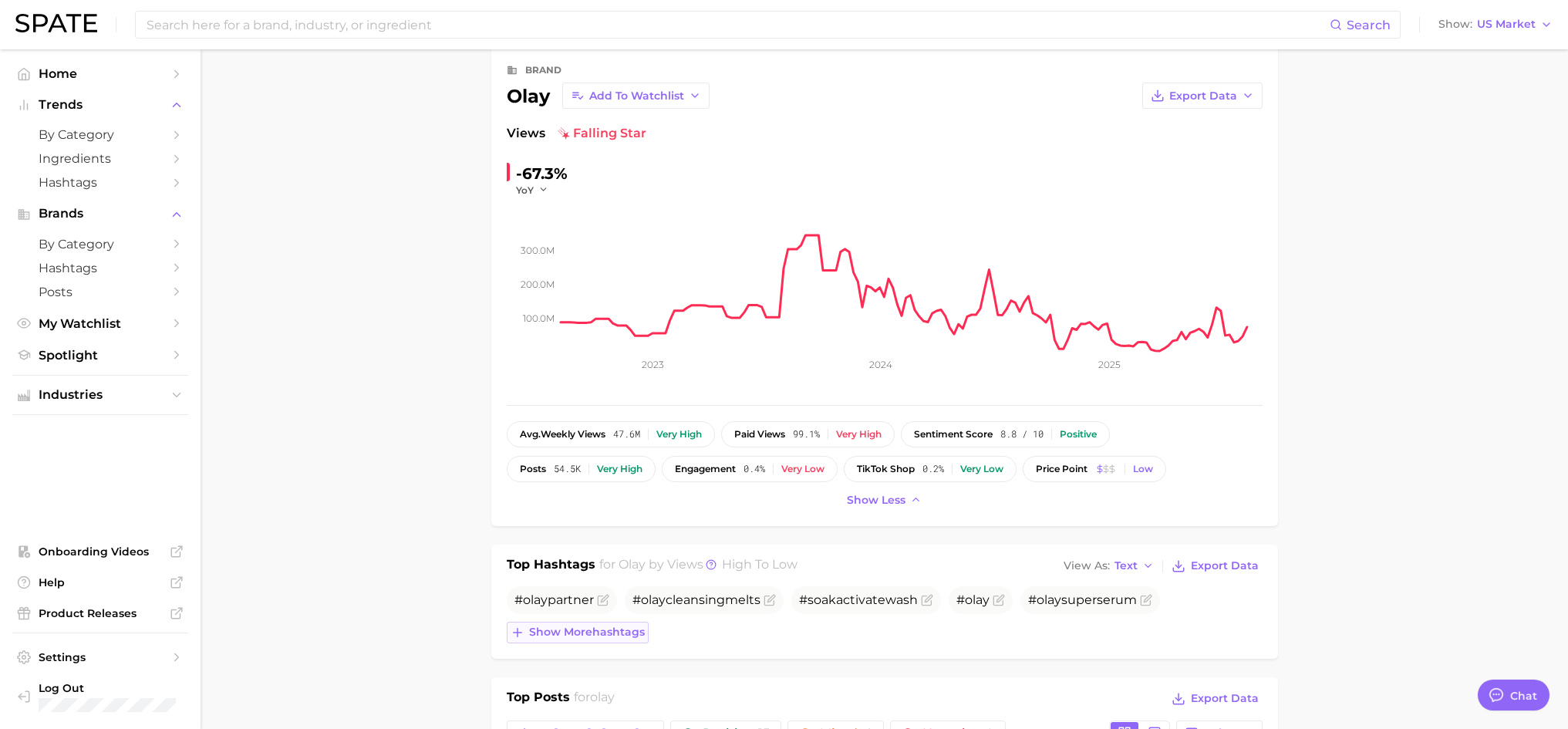
click at [585, 634] on span "Show more hashtags" at bounding box center [586, 633] width 115 height 14
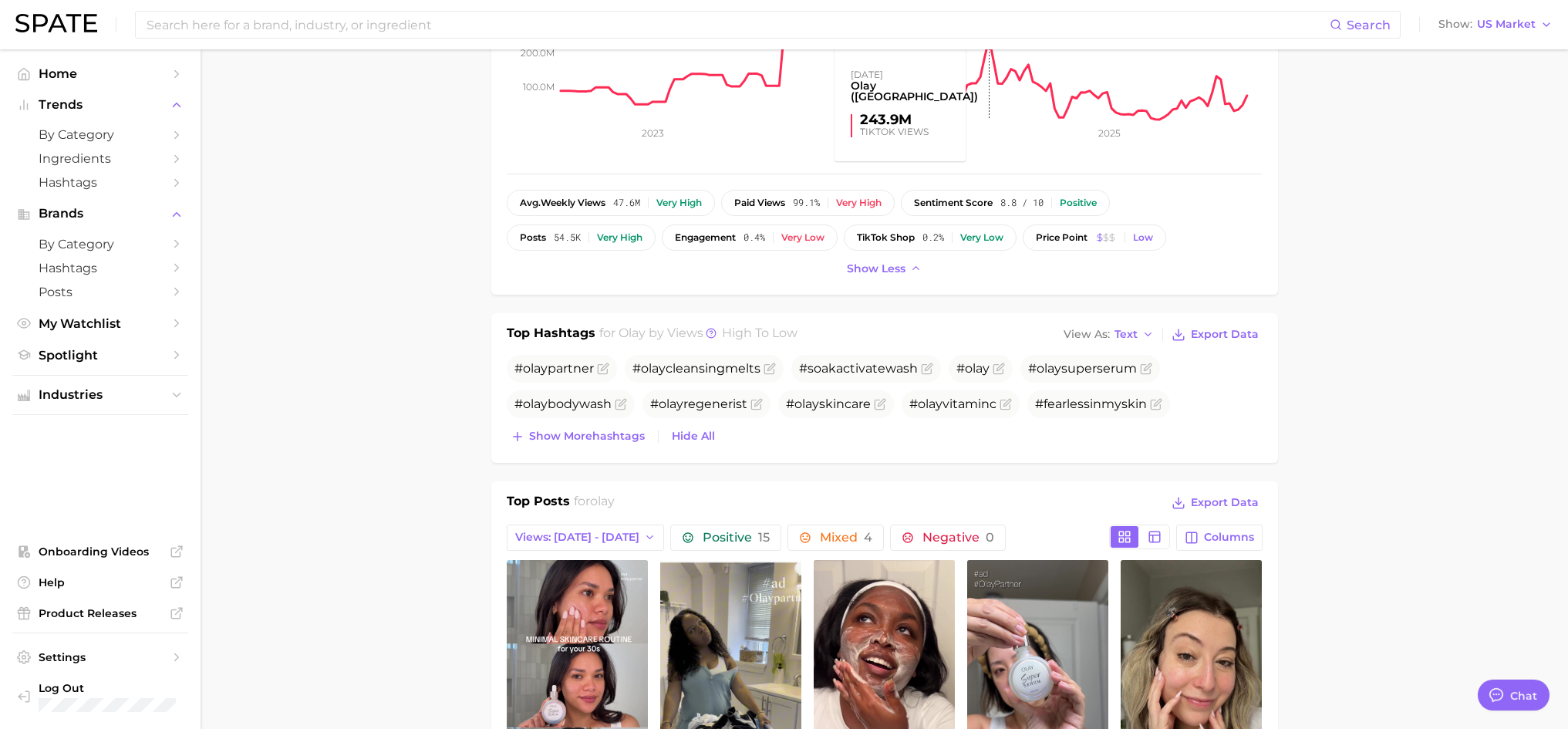
scroll to position [772, 0]
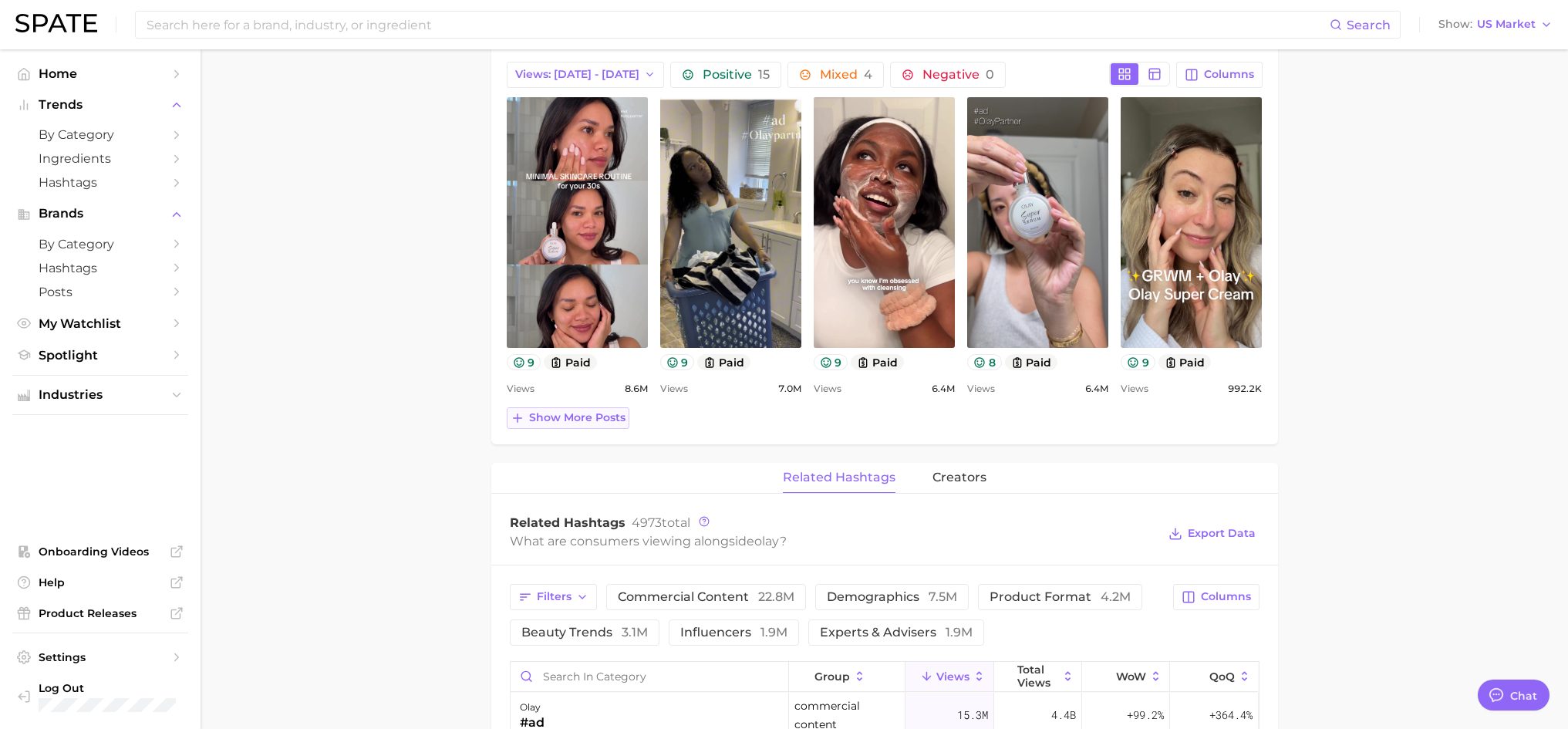
click at [573, 412] on span "Show more posts" at bounding box center [576, 418] width 96 height 14
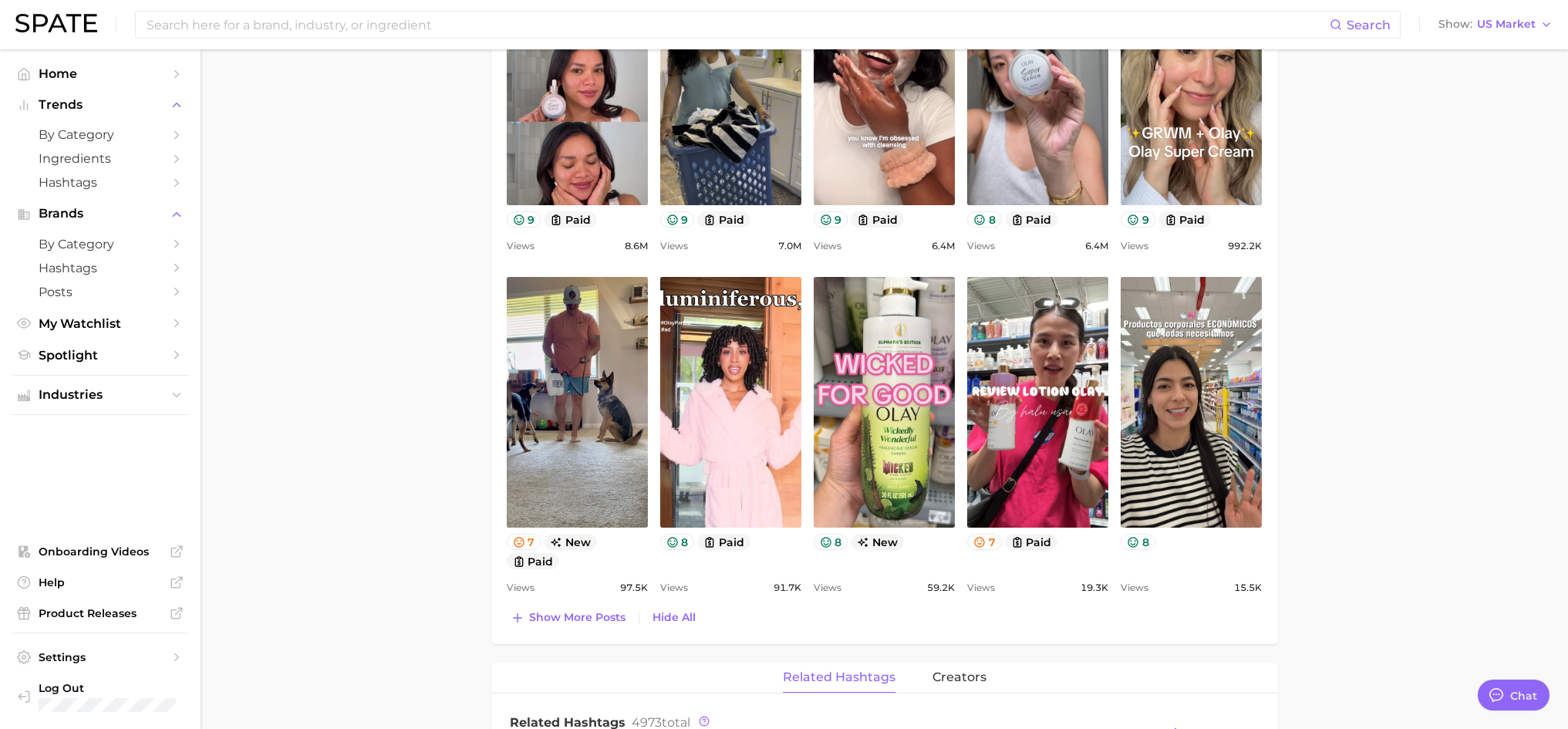
scroll to position [926, 0]
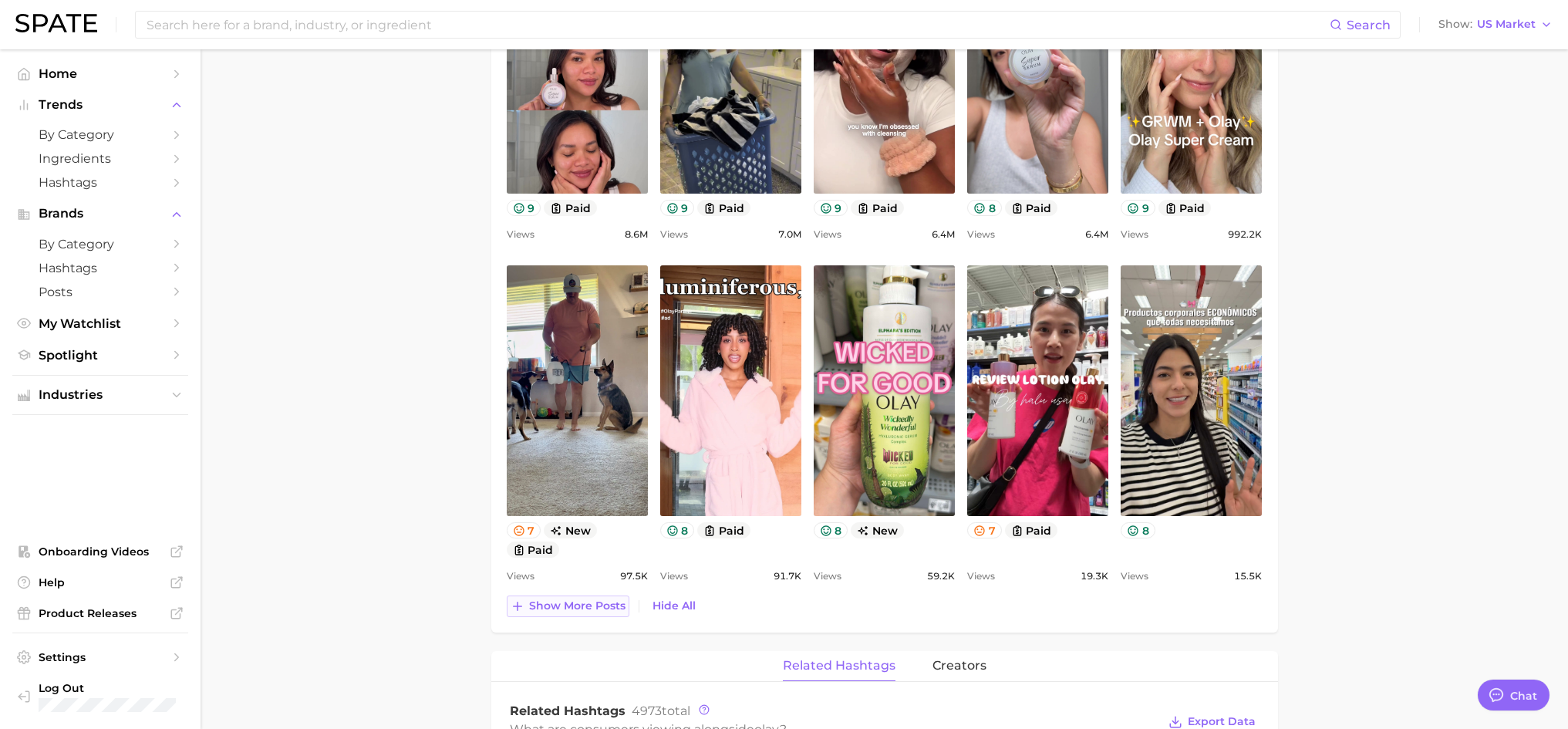
click at [586, 612] on span "Show more posts" at bounding box center [576, 607] width 96 height 14
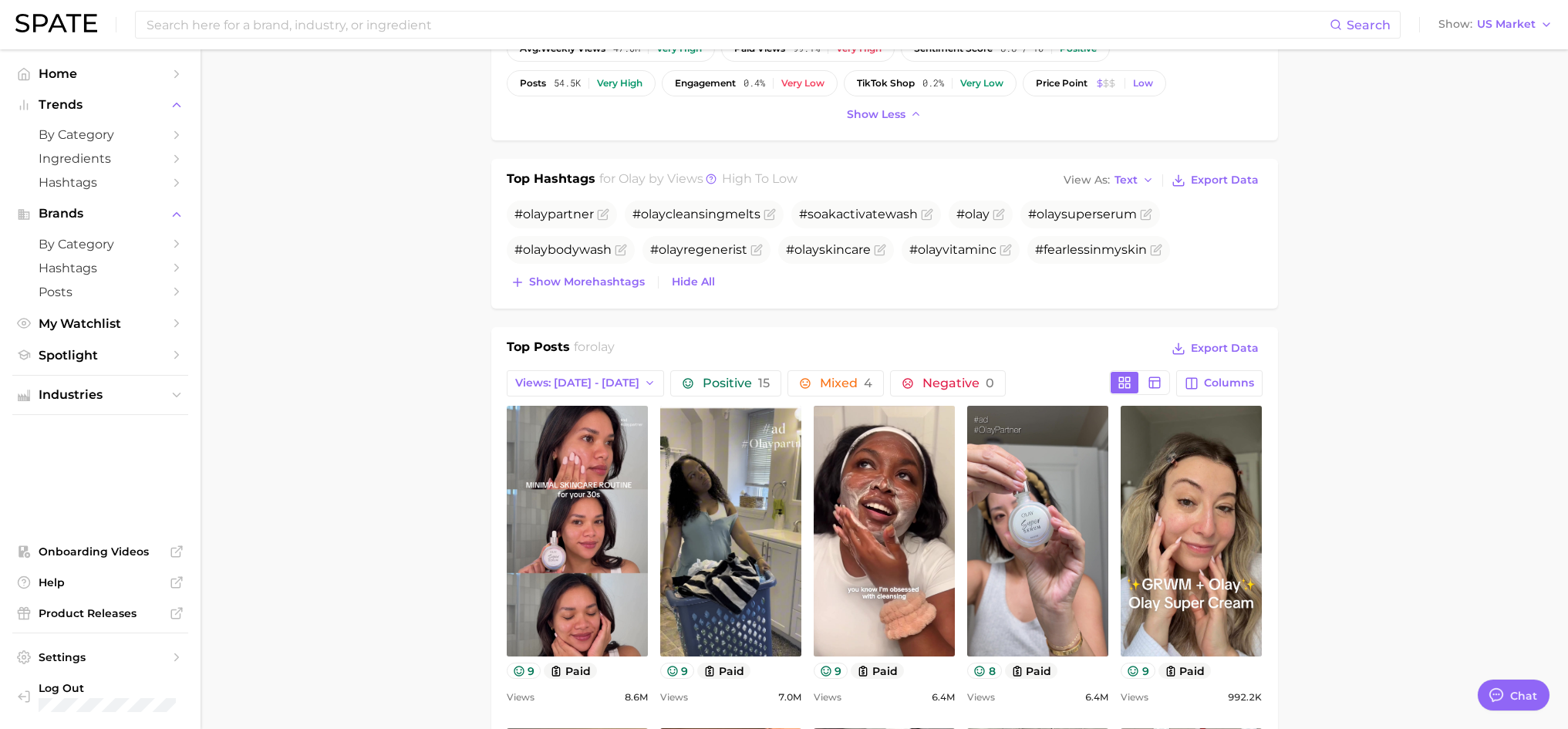
scroll to position [540, 0]
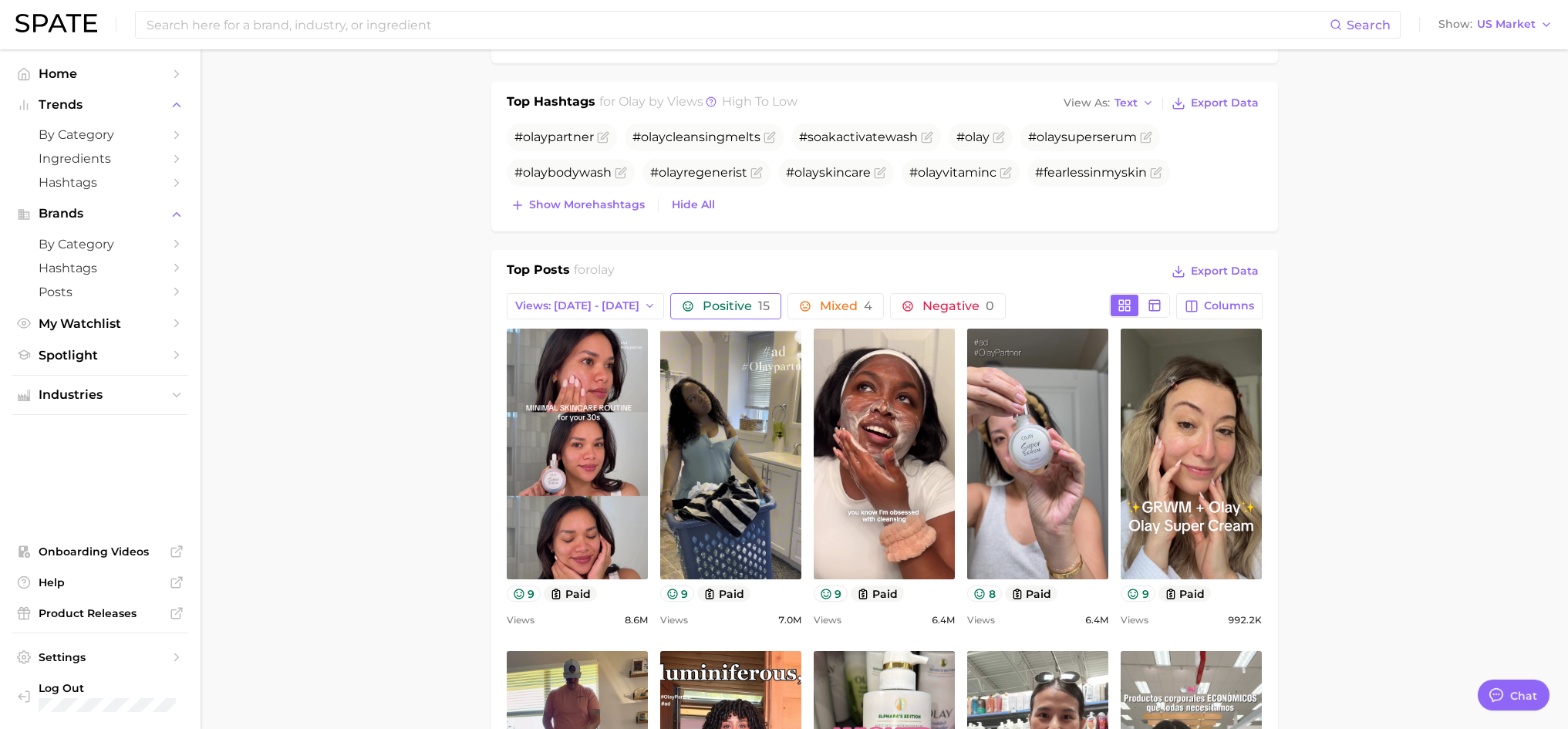
click at [682, 307] on span "Positive 15" at bounding box center [726, 306] width 88 height 13
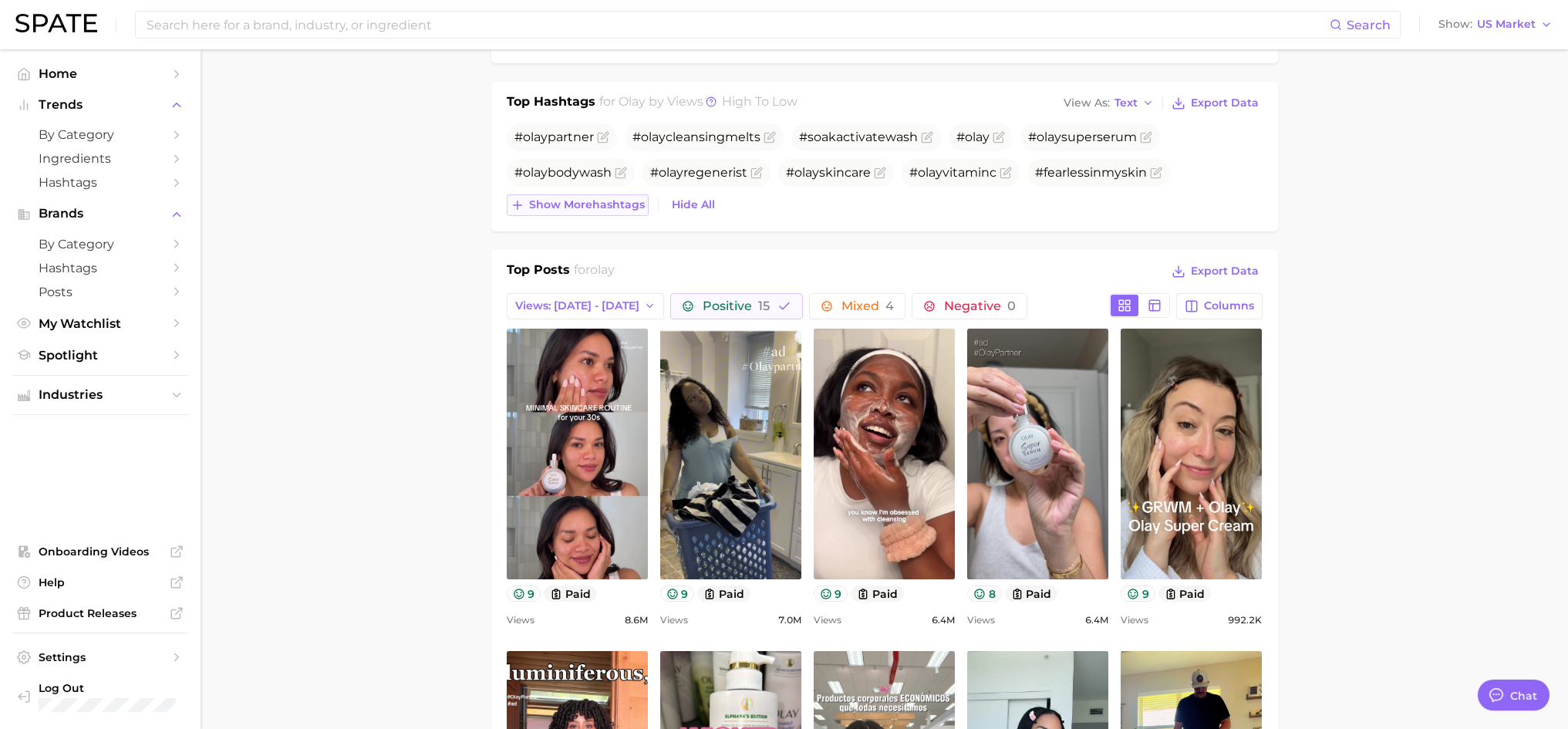
click at [518, 210] on icon at bounding box center [517, 205] width 14 height 14
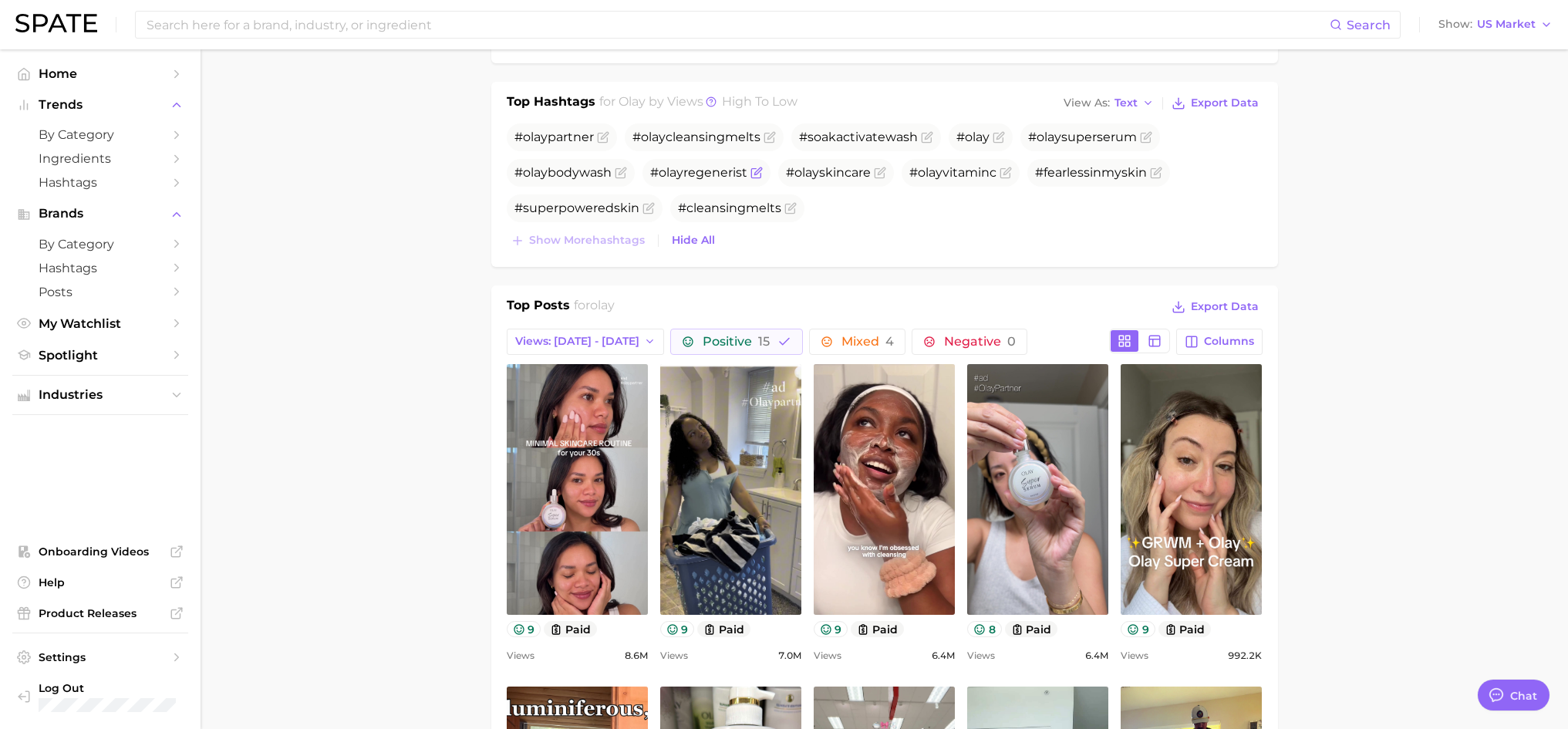
click at [693, 174] on span "# olay regenerist" at bounding box center [699, 172] width 97 height 15
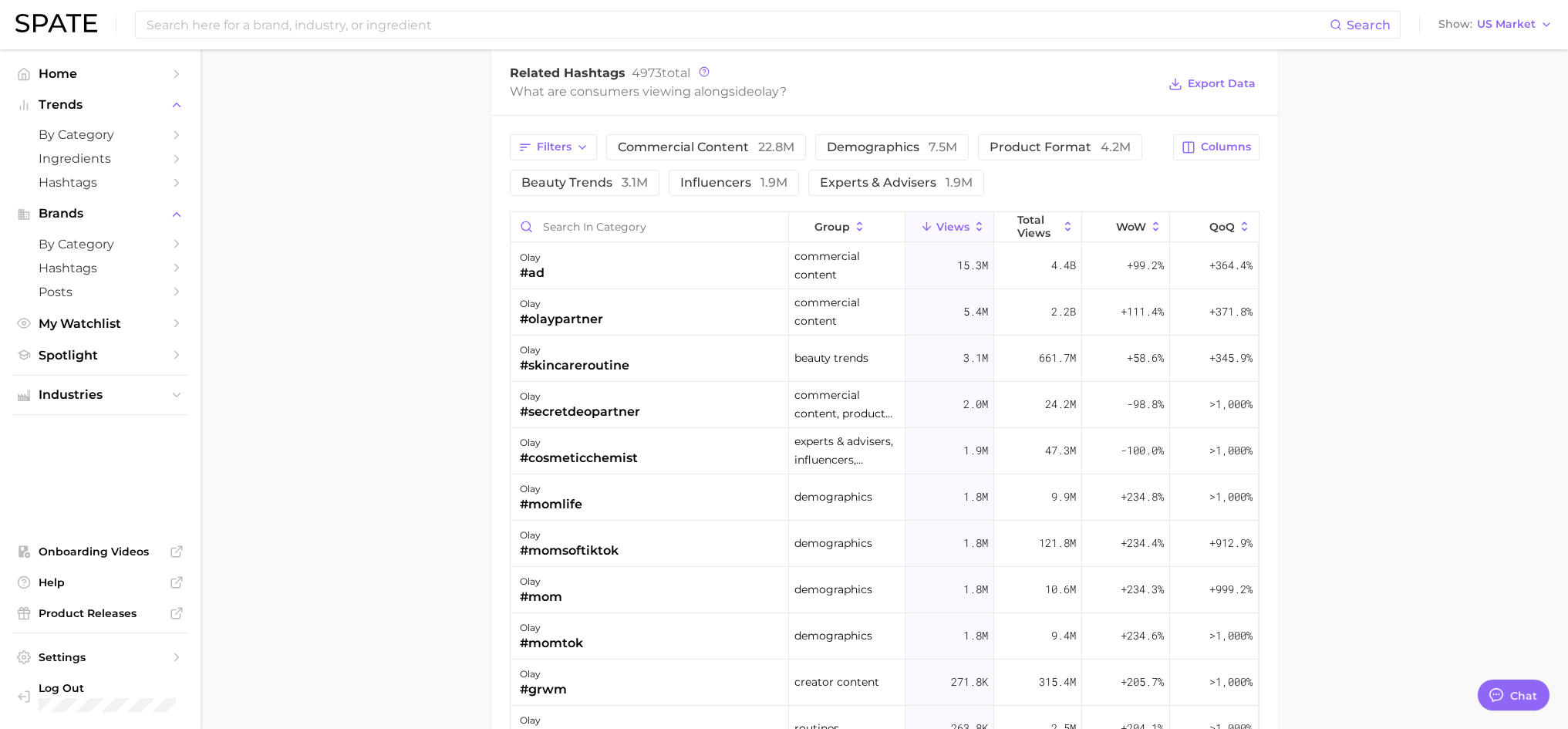
scroll to position [1929, 0]
